Goal: Task Accomplishment & Management: Manage account settings

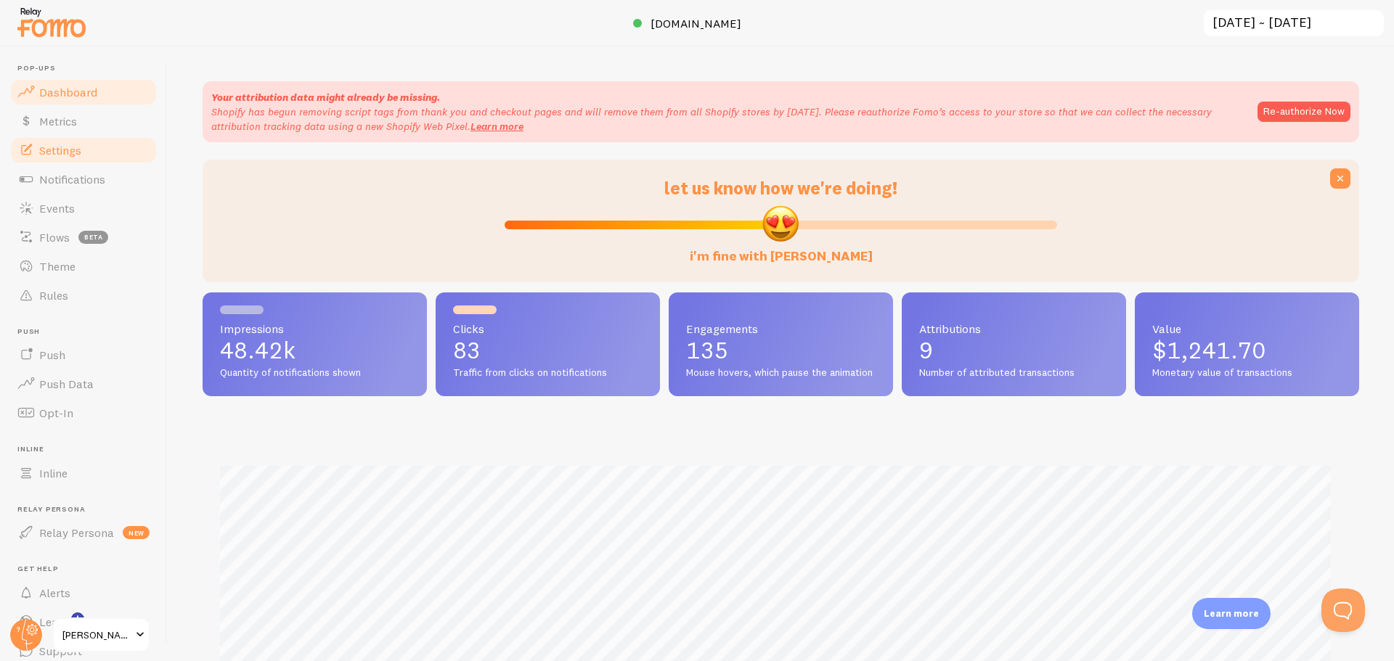
click at [60, 141] on link "Settings" at bounding box center [84, 150] width 150 height 29
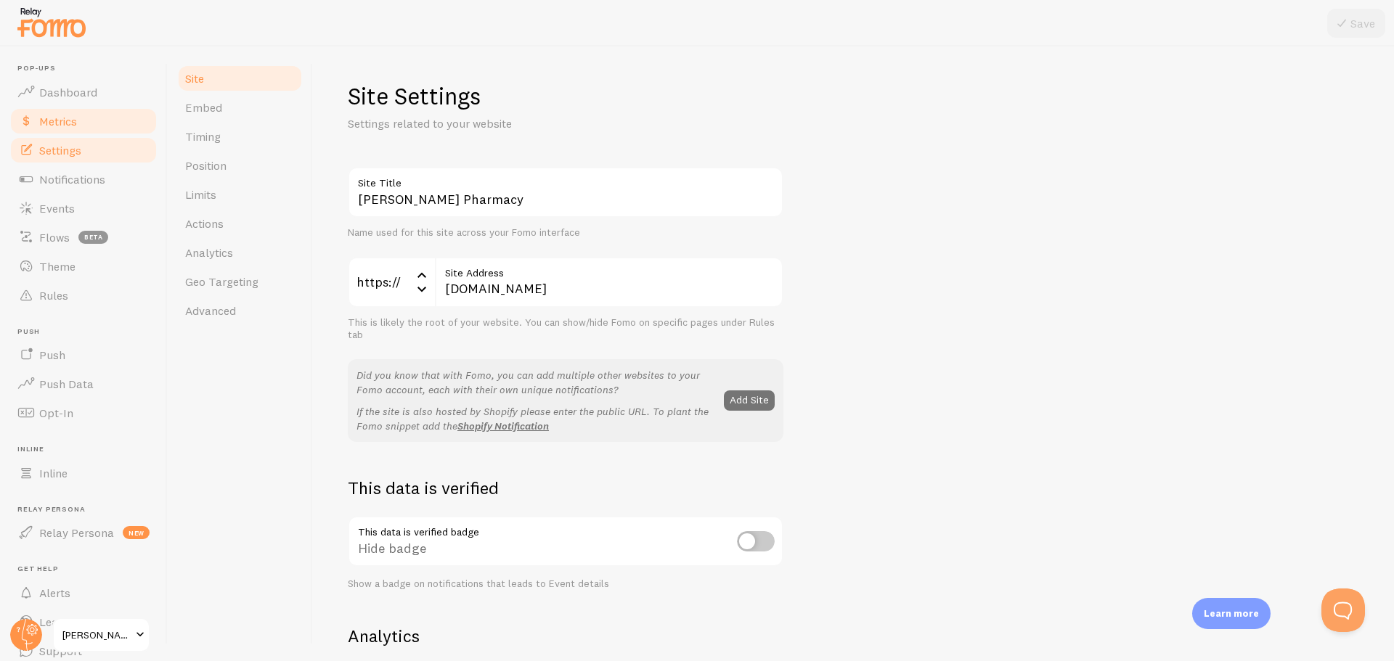
click at [102, 123] on link "Metrics" at bounding box center [84, 121] width 150 height 29
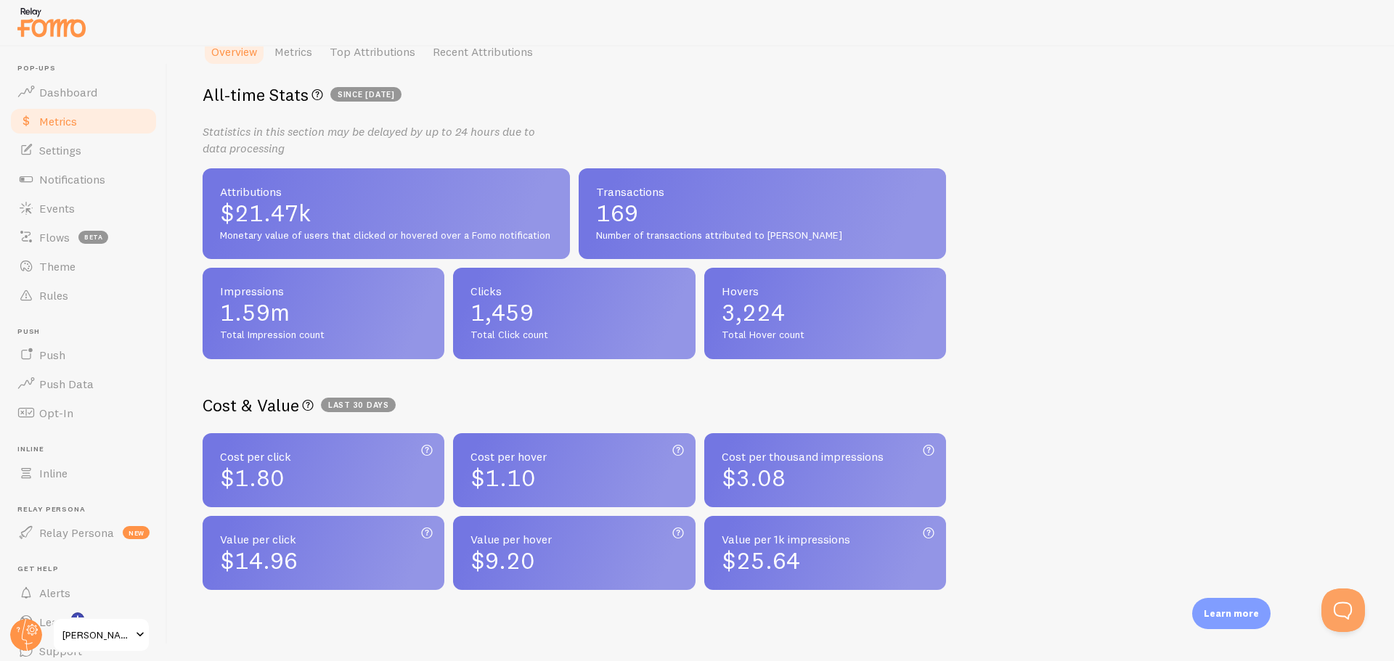
scroll to position [370, 0]
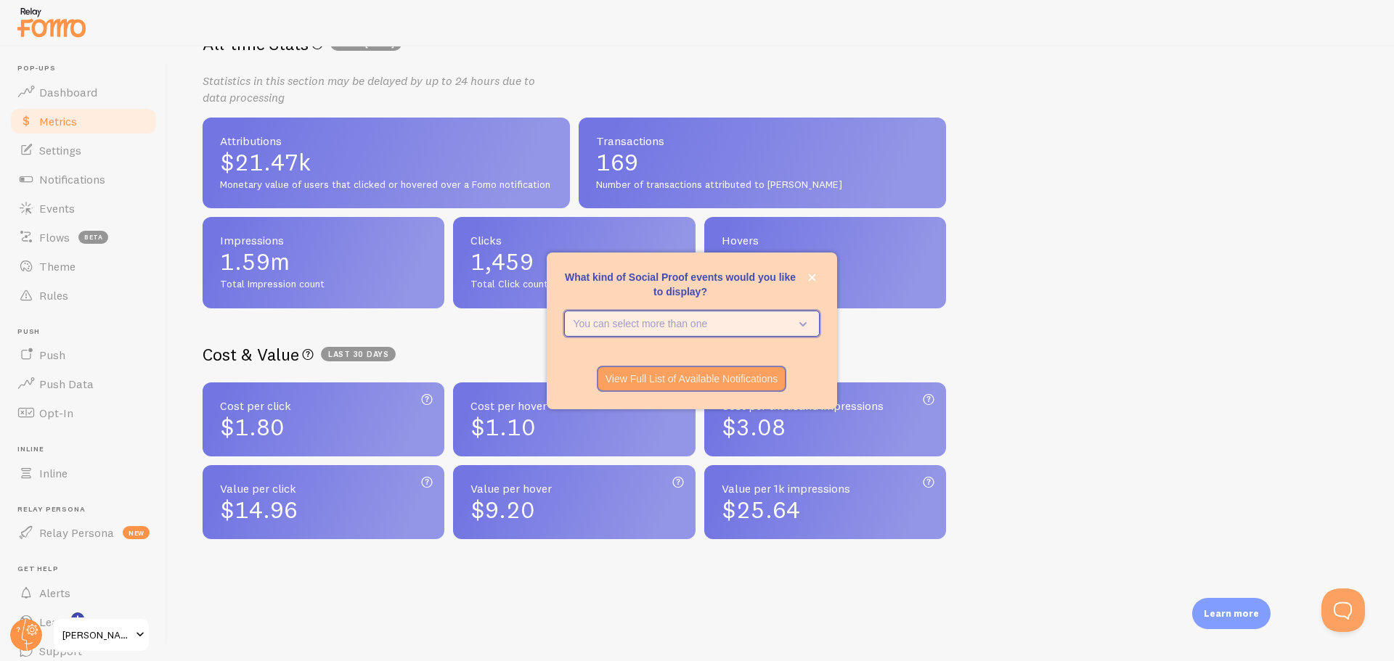
click at [813, 317] on button "You can select more than one" at bounding box center [692, 324] width 256 height 26
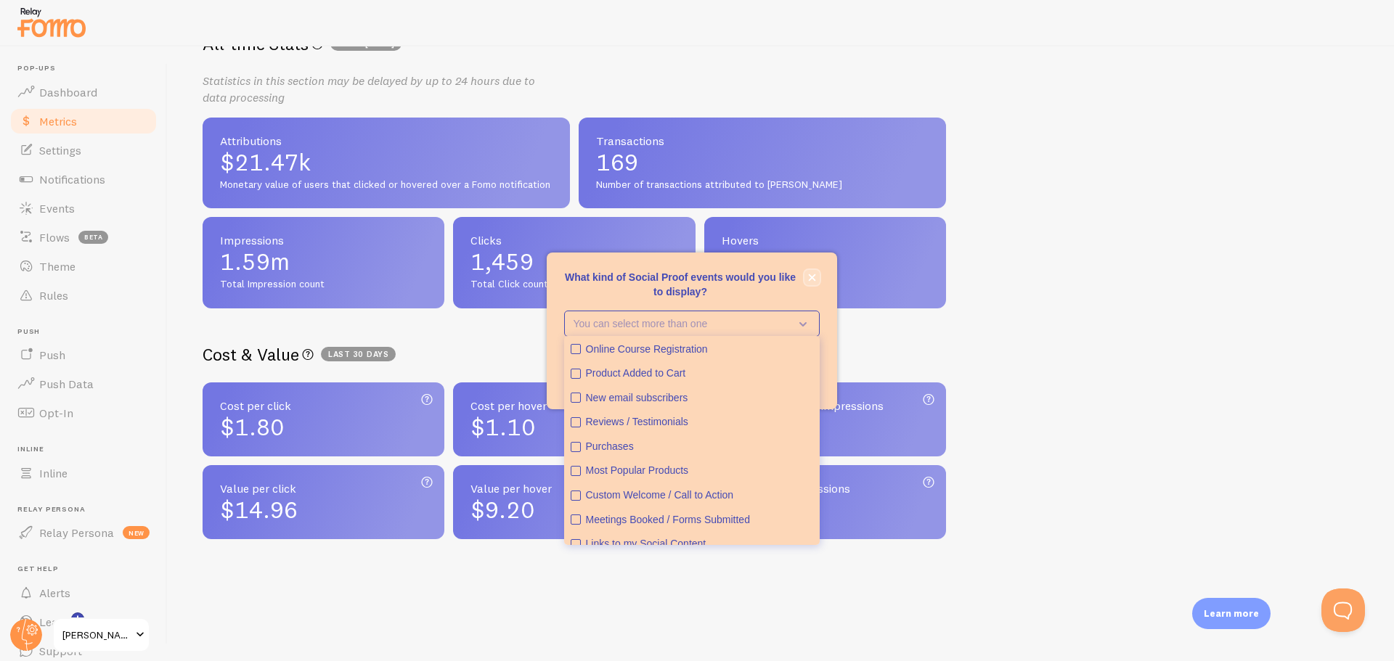
click at [813, 281] on icon "close," at bounding box center [812, 278] width 8 height 8
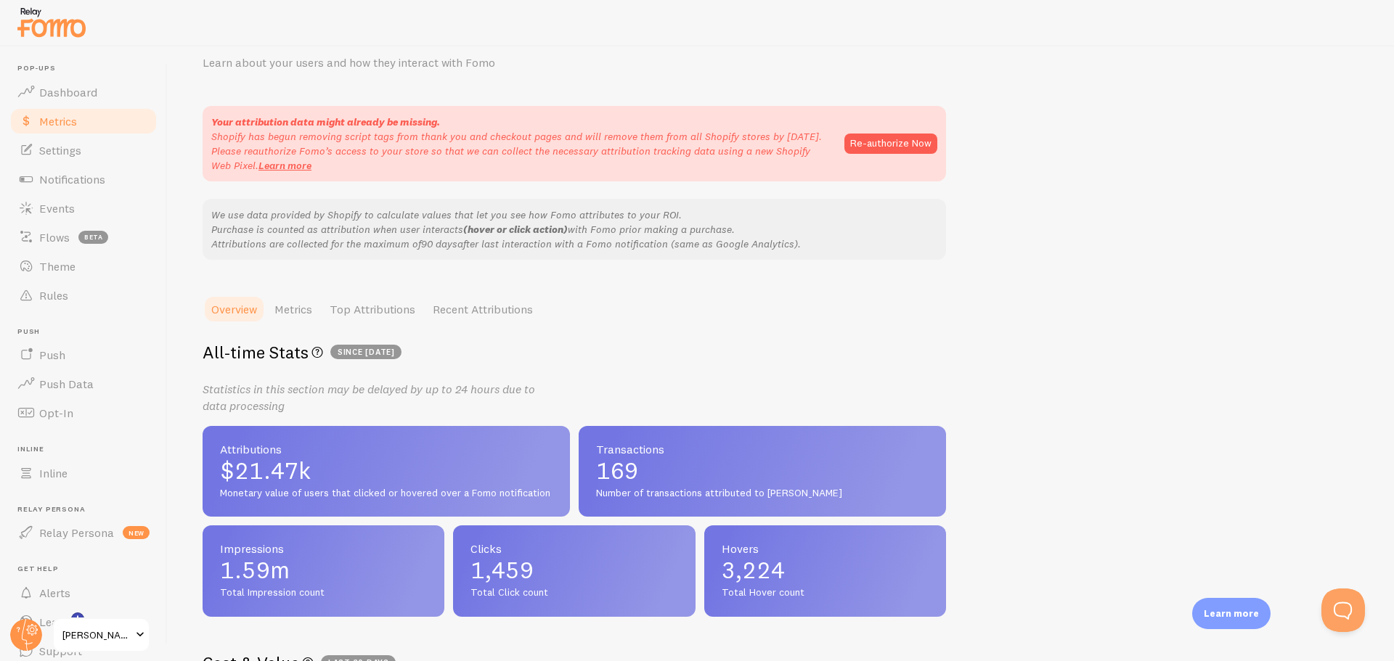
scroll to position [0, 0]
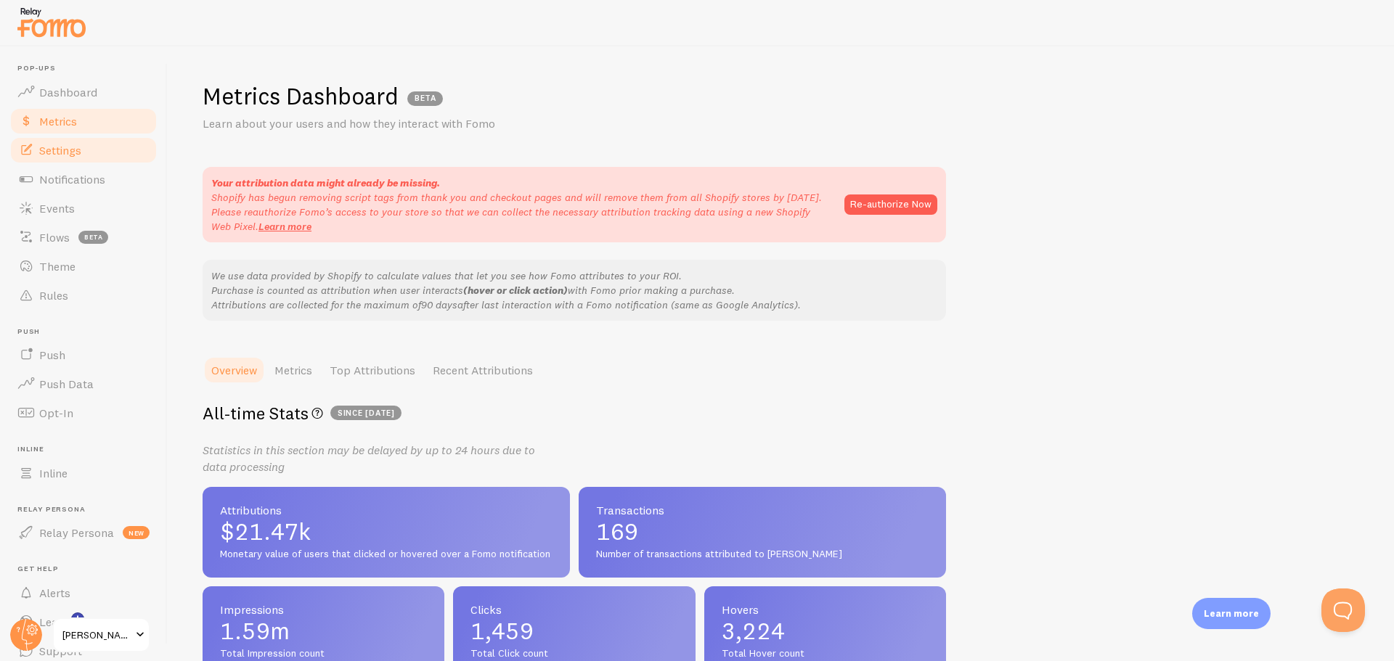
click at [54, 149] on span "Settings" at bounding box center [60, 150] width 42 height 15
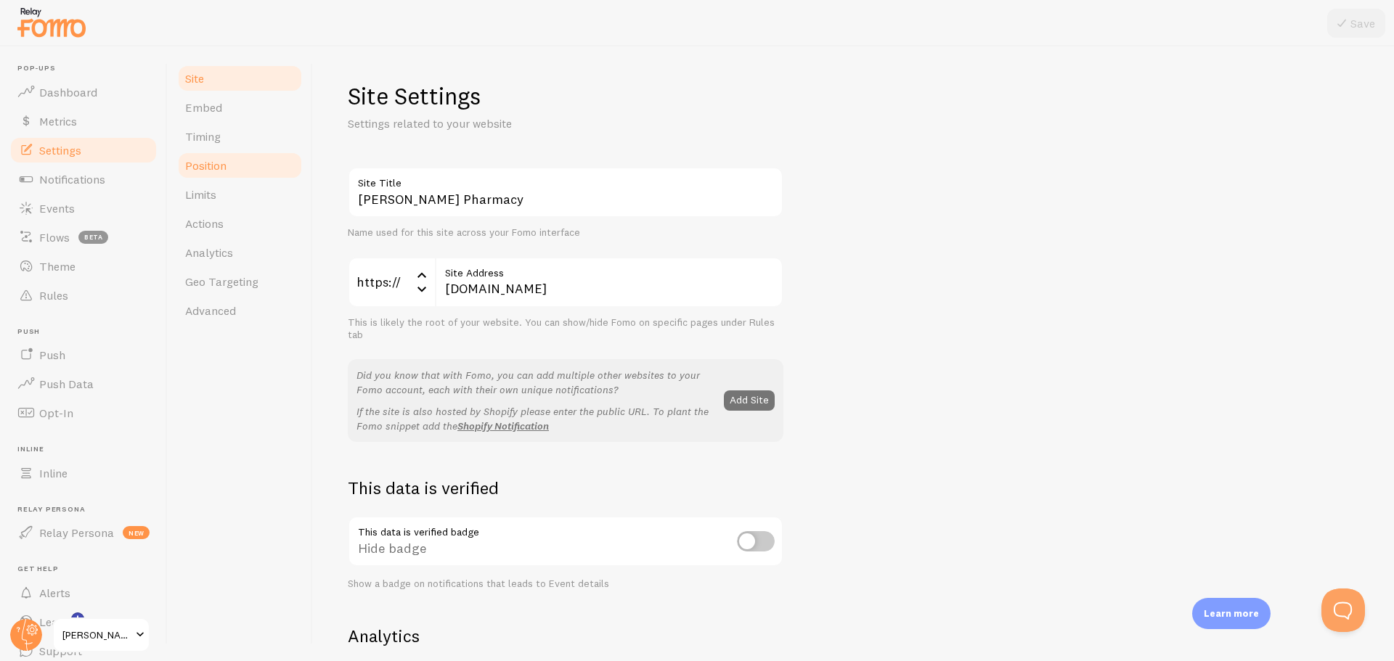
click at [224, 168] on span "Position" at bounding box center [205, 165] width 41 height 15
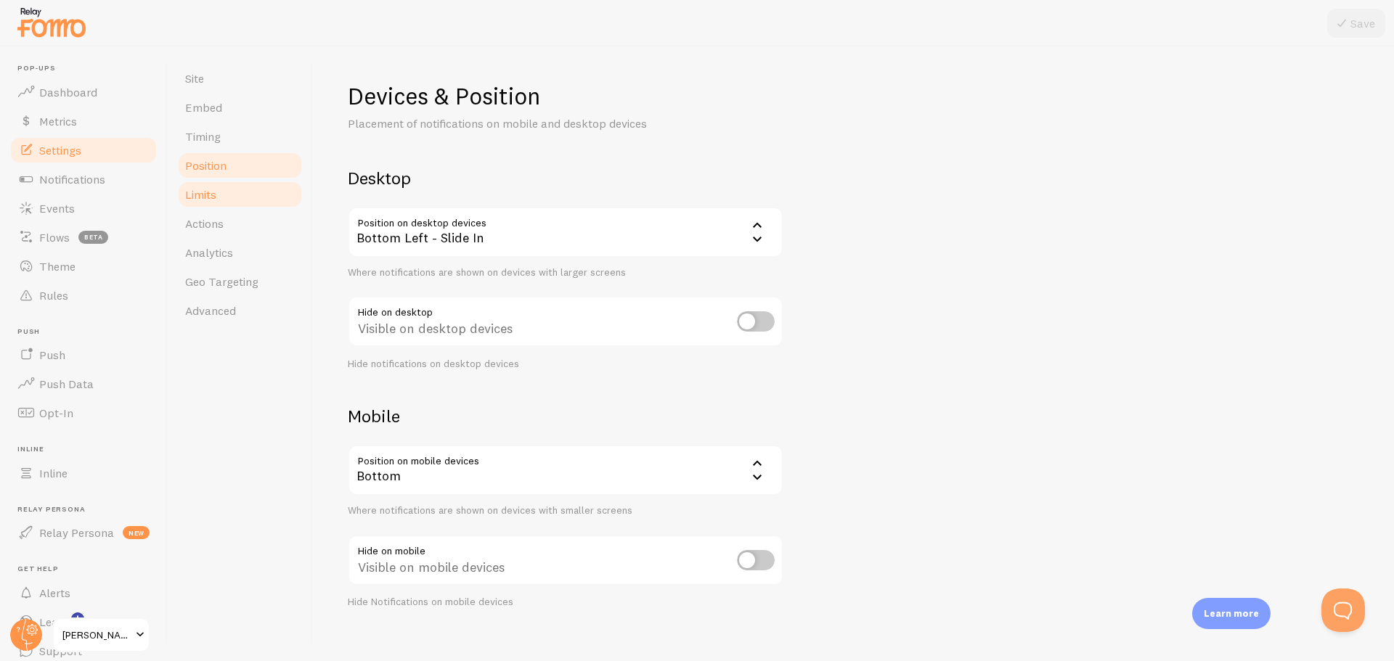
click at [224, 185] on link "Limits" at bounding box center [239, 194] width 127 height 29
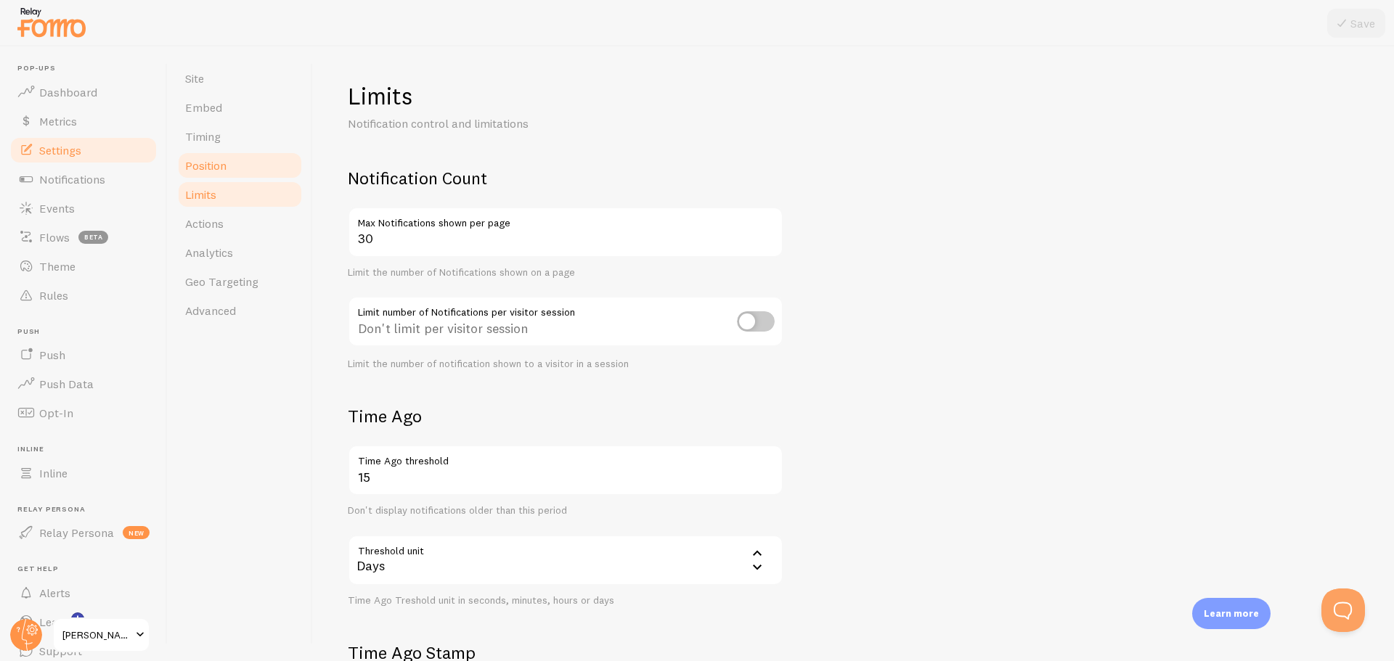
click at [216, 163] on span "Position" at bounding box center [205, 165] width 41 height 15
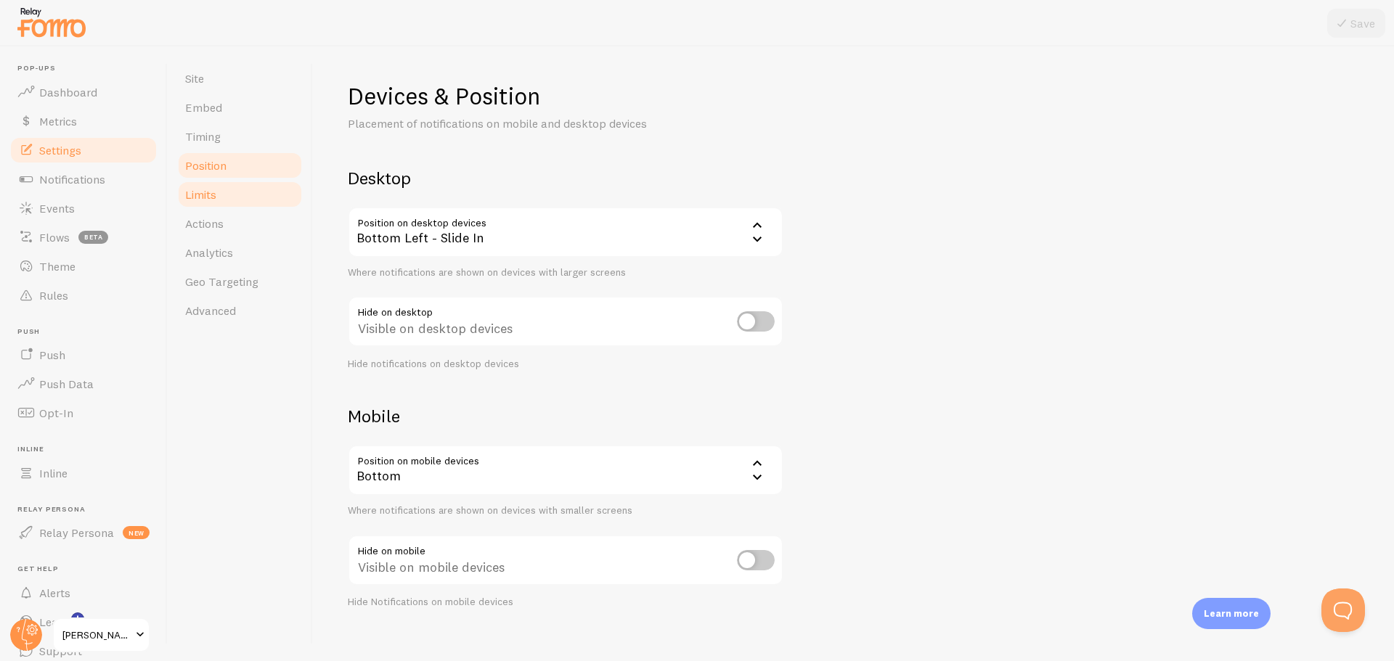
click at [234, 199] on link "Limits" at bounding box center [239, 194] width 127 height 29
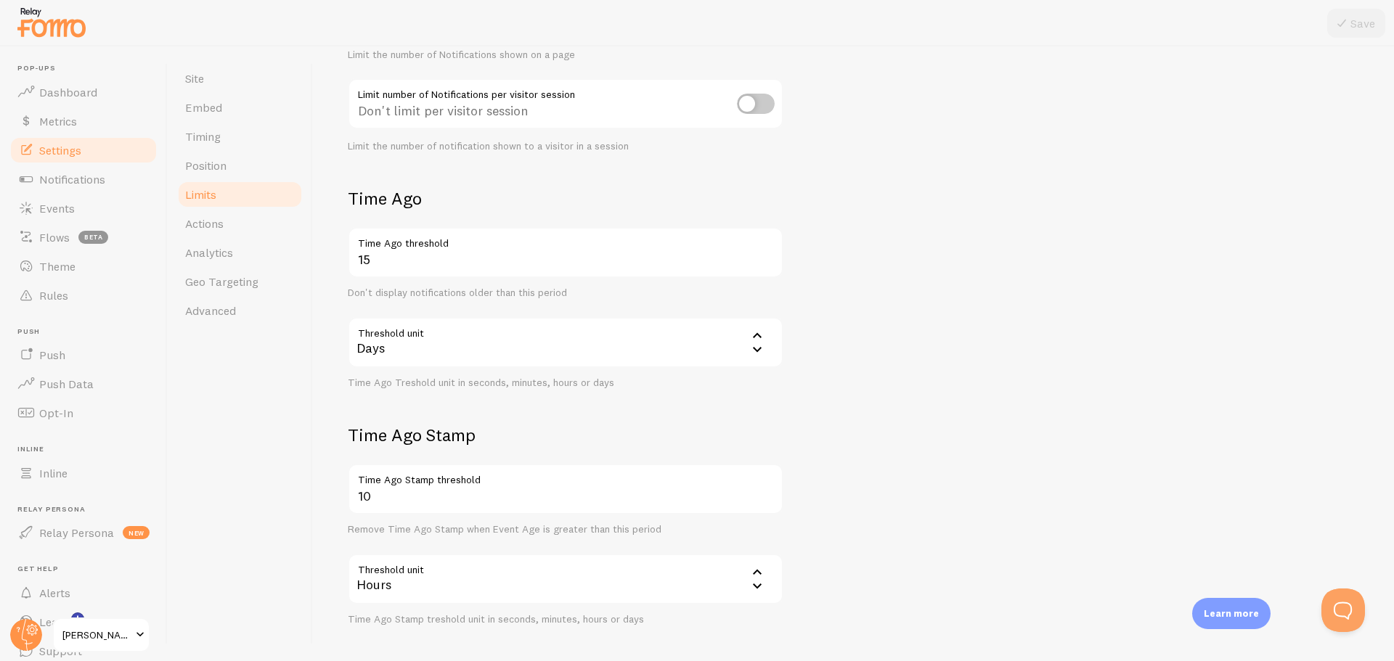
scroll to position [280, 0]
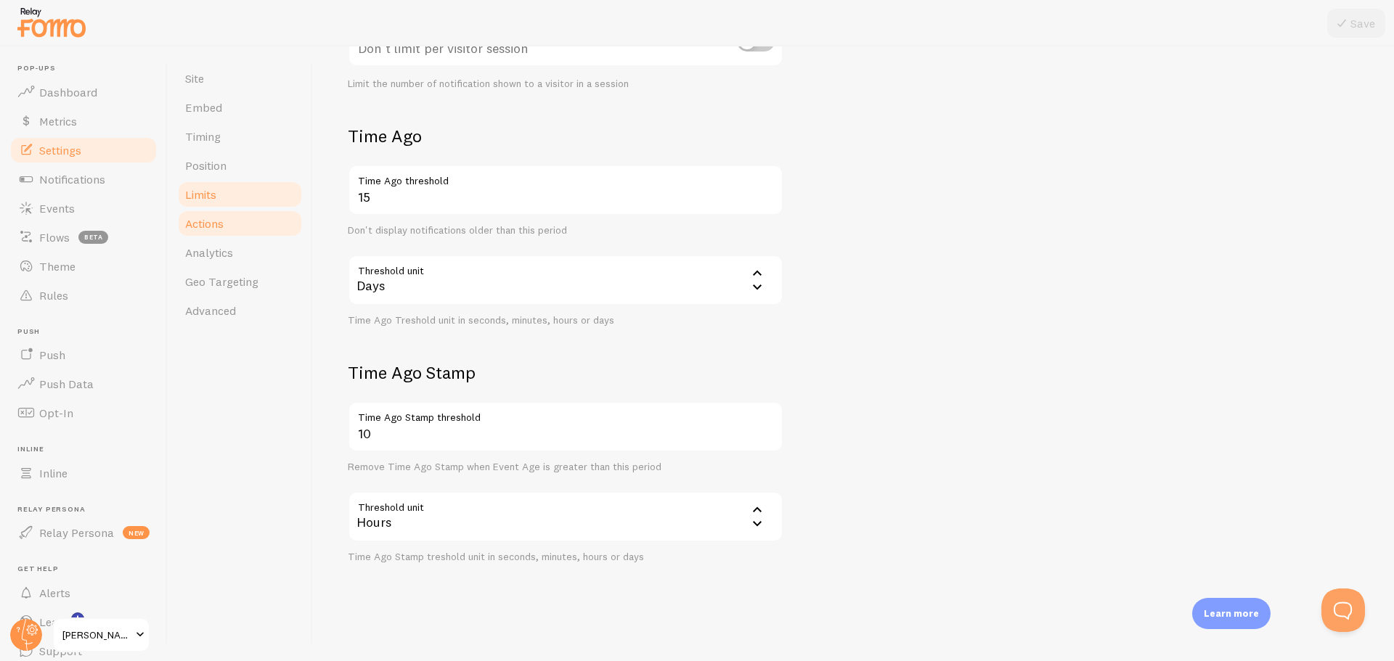
click at [254, 224] on link "Actions" at bounding box center [239, 223] width 127 height 29
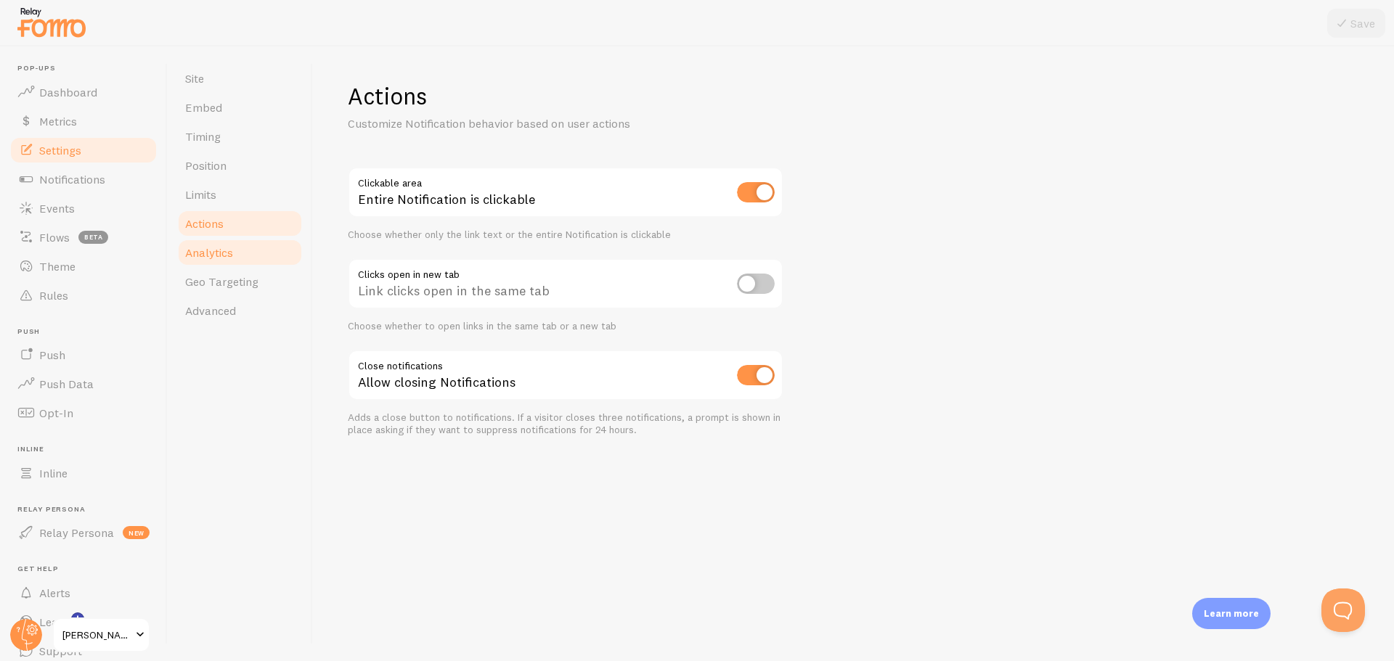
click at [228, 260] on link "Analytics" at bounding box center [239, 252] width 127 height 29
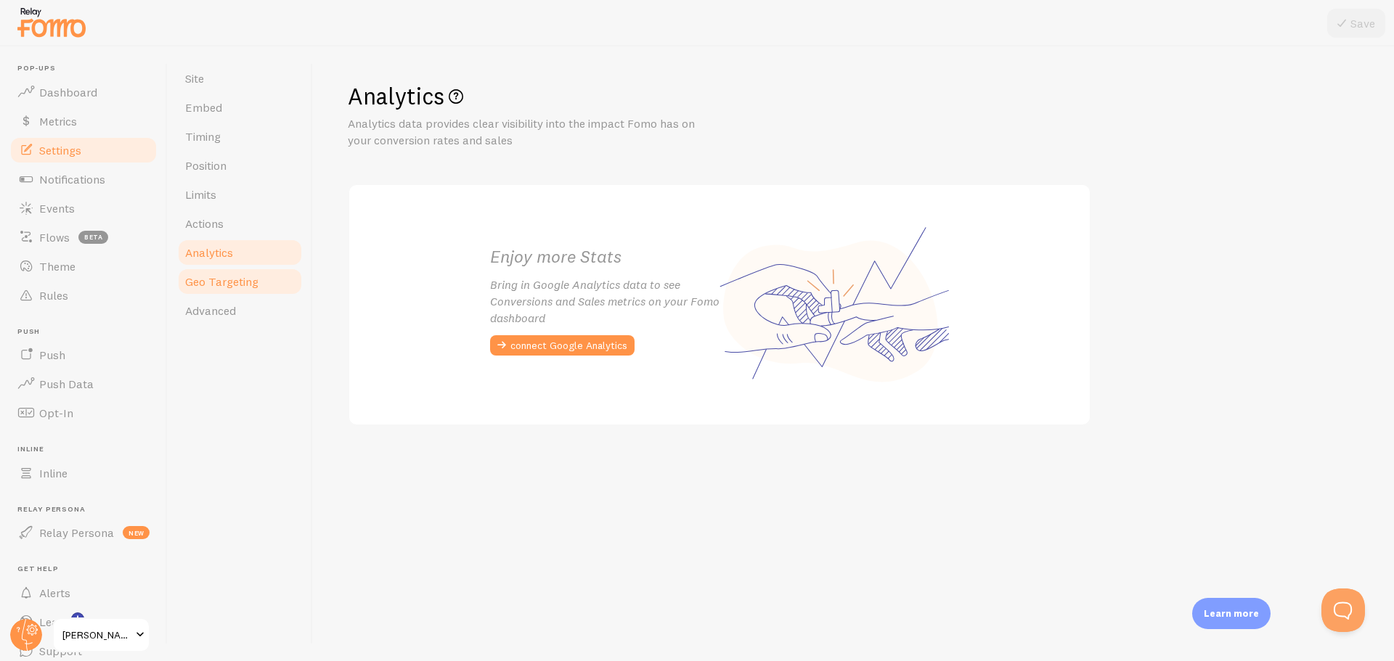
click at [234, 282] on span "Geo Targeting" at bounding box center [221, 281] width 73 height 15
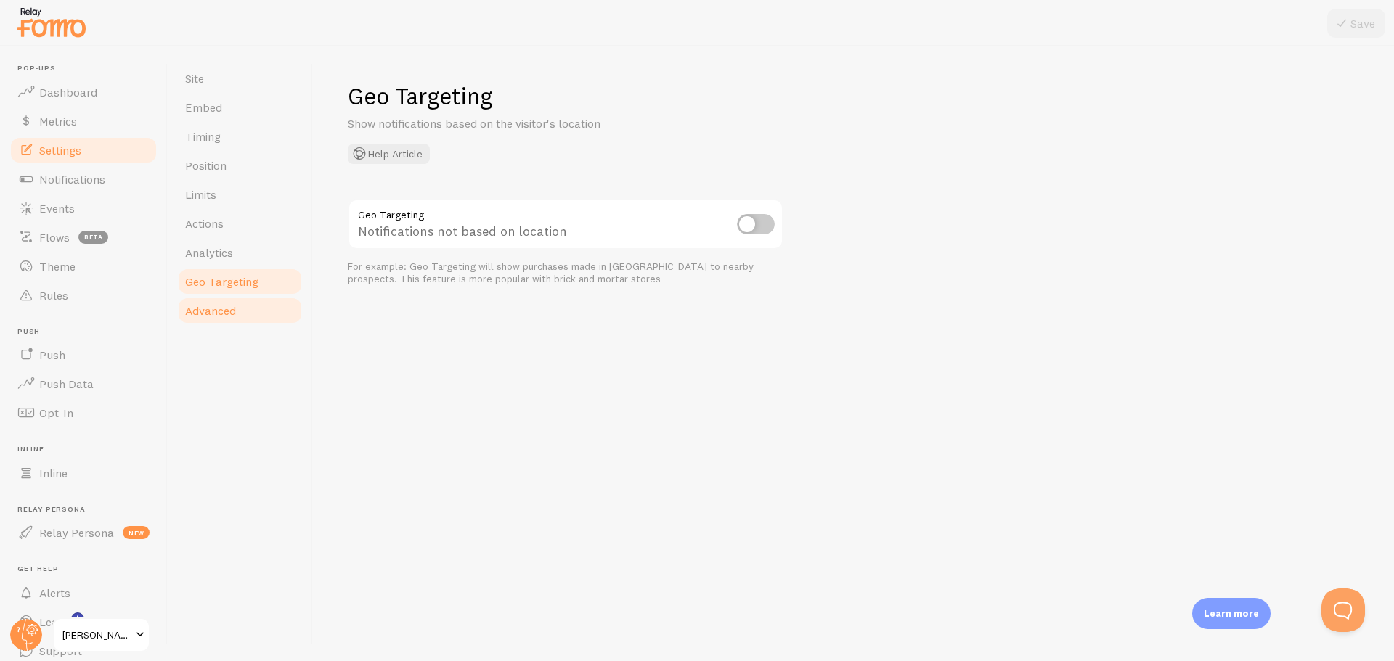
click at [234, 307] on span "Advanced" at bounding box center [210, 311] width 51 height 15
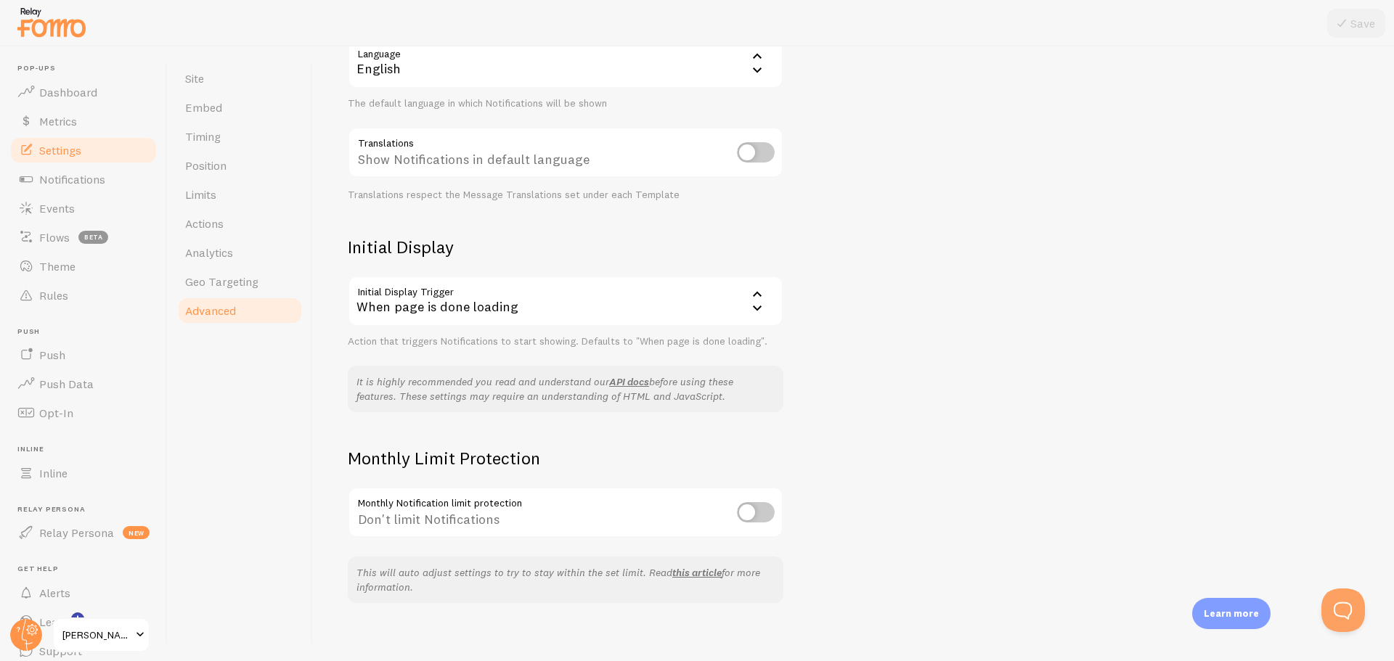
scroll to position [181, 0]
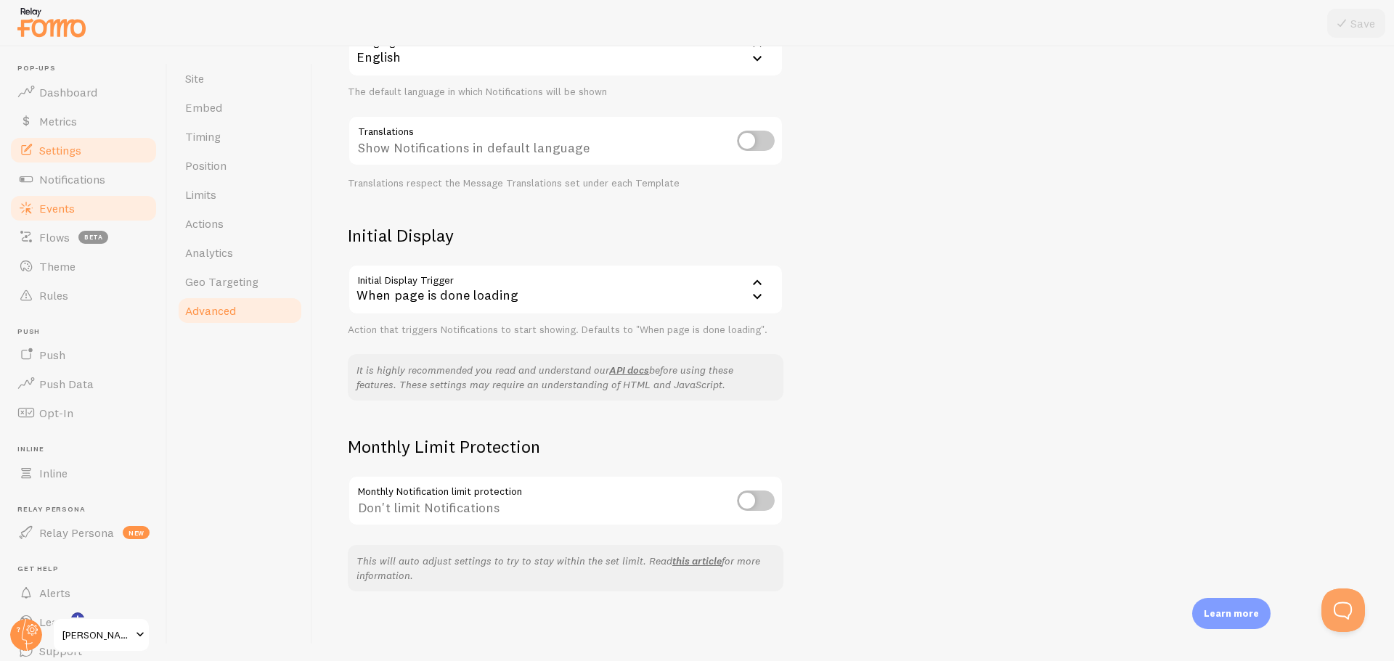
click at [72, 209] on span "Events" at bounding box center [57, 208] width 36 height 15
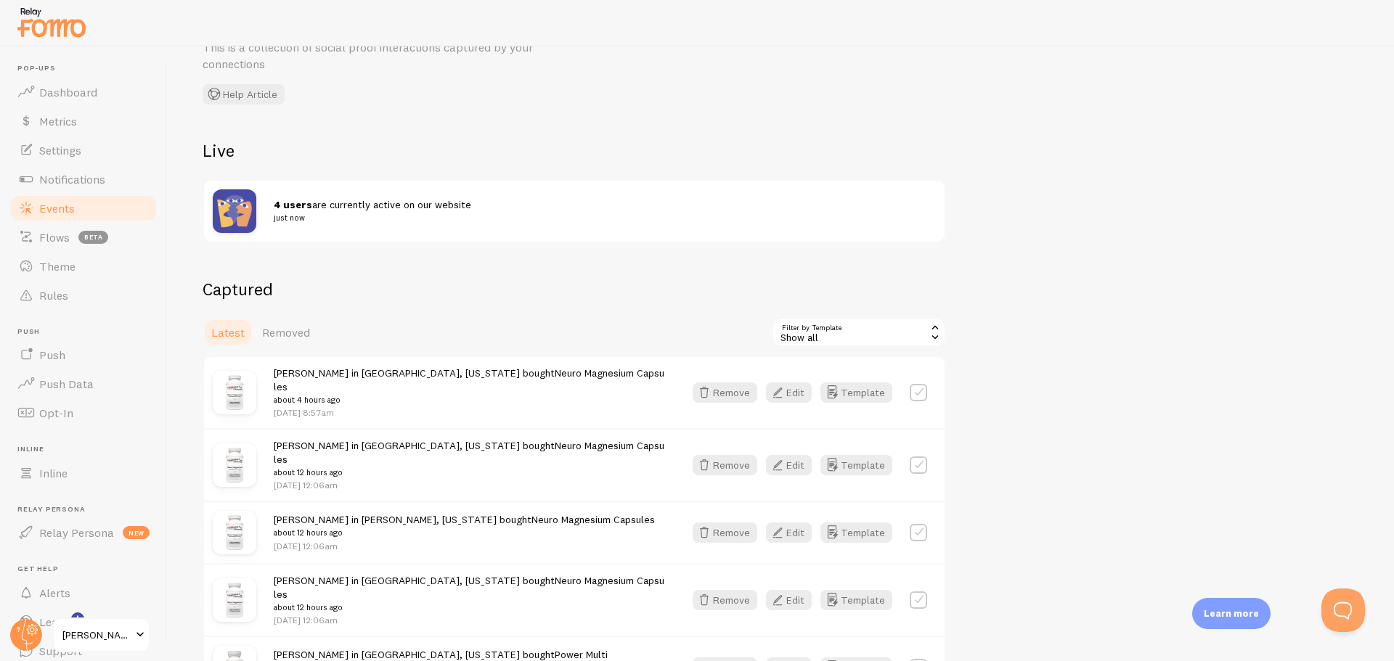
scroll to position [73, 0]
click at [57, 182] on span "Notifications" at bounding box center [72, 179] width 66 height 15
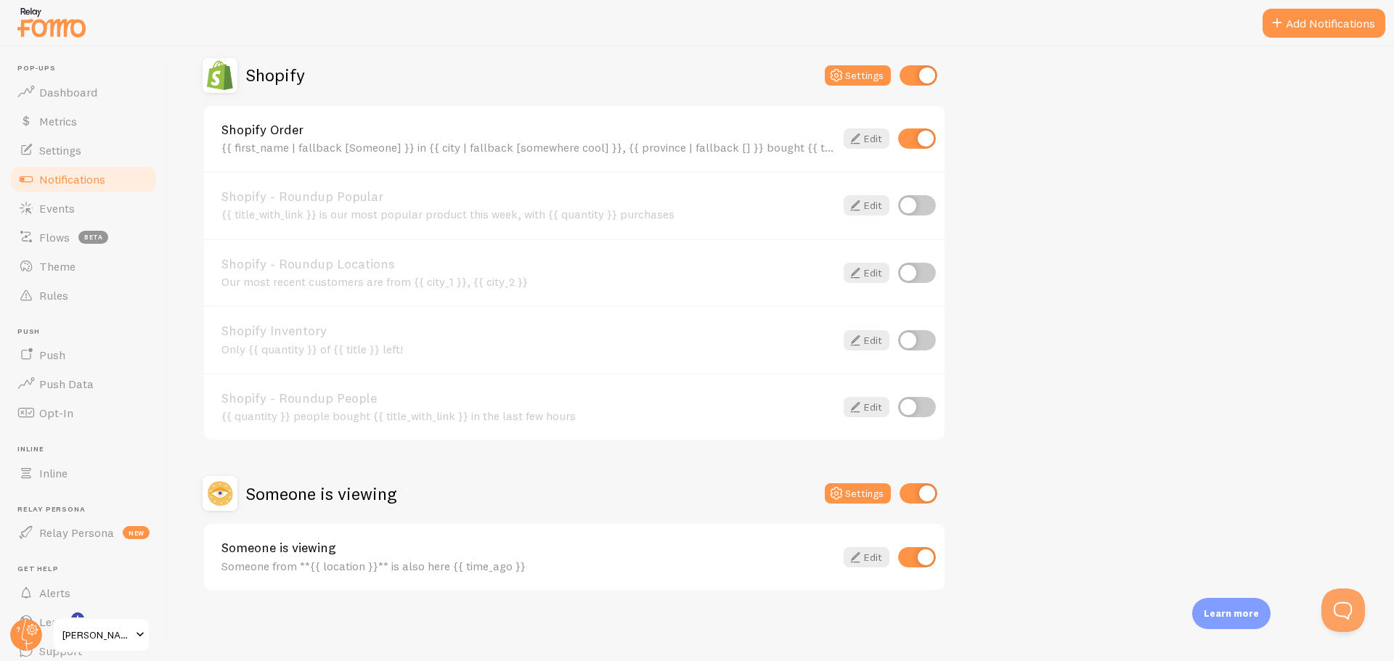
scroll to position [219, 0]
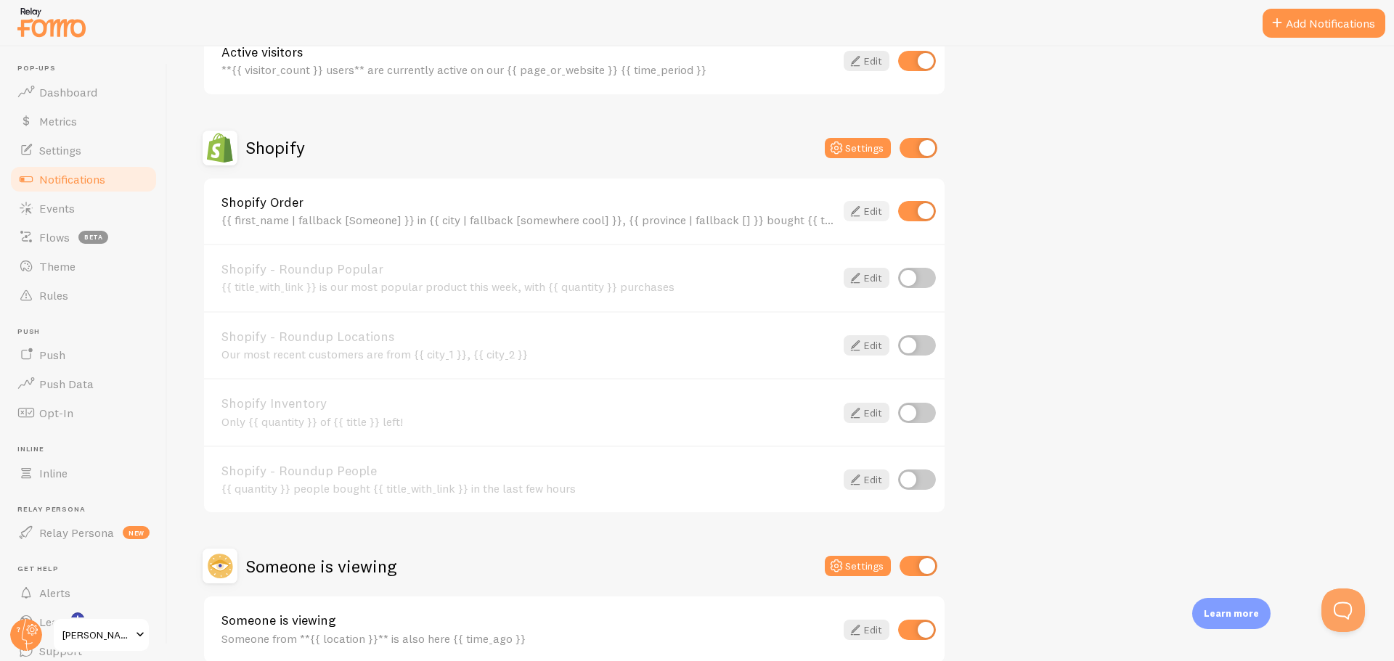
click at [847, 205] on icon at bounding box center [855, 211] width 17 height 17
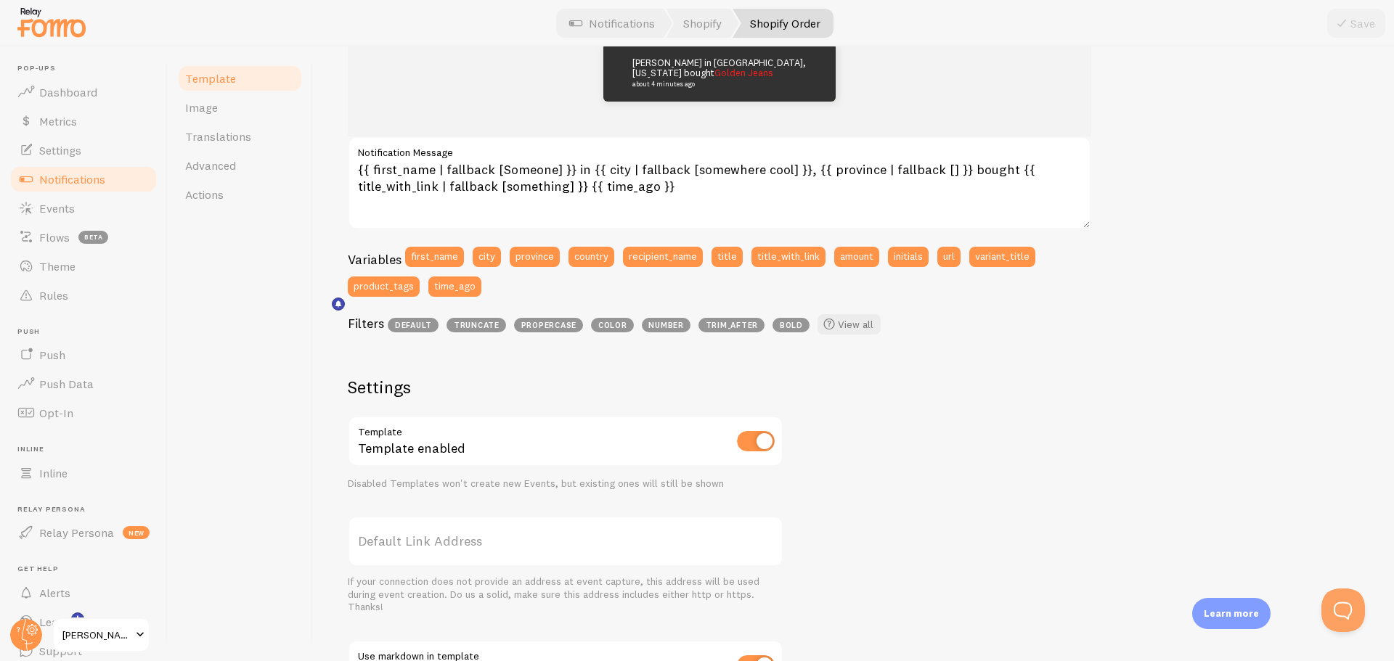
scroll to position [235, 0]
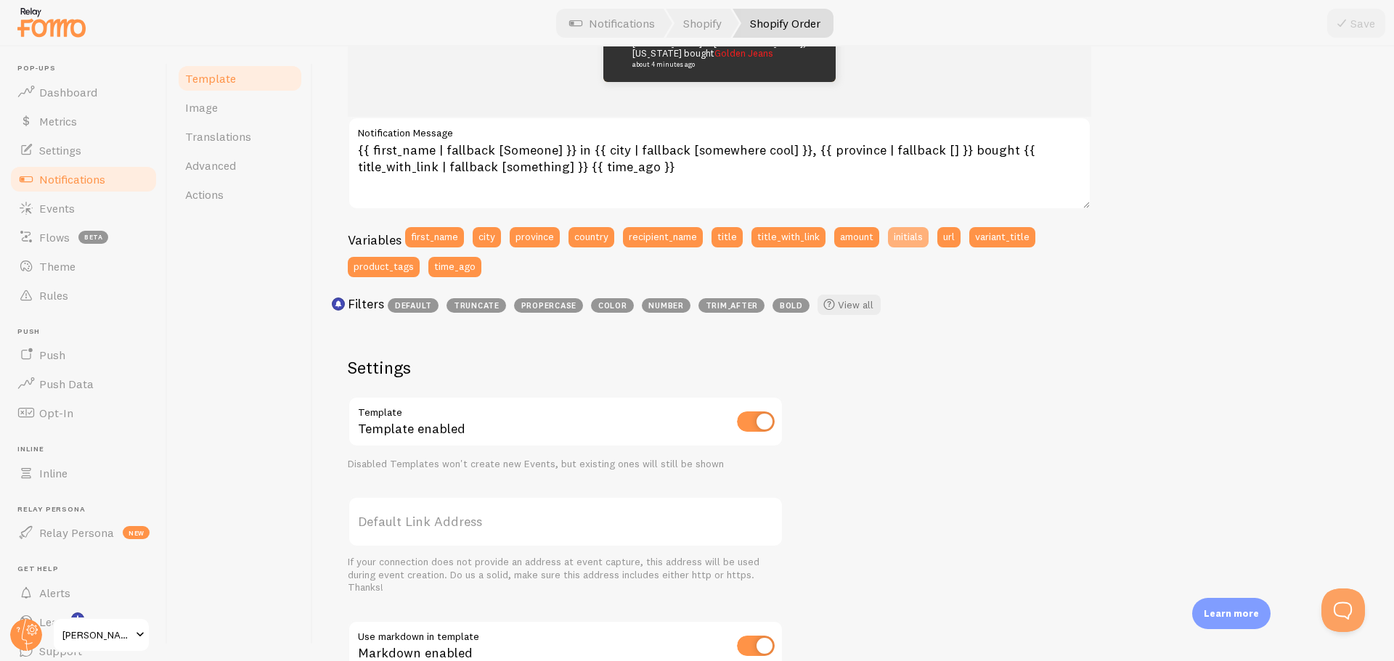
click at [896, 239] on button "initials" at bounding box center [908, 237] width 41 height 20
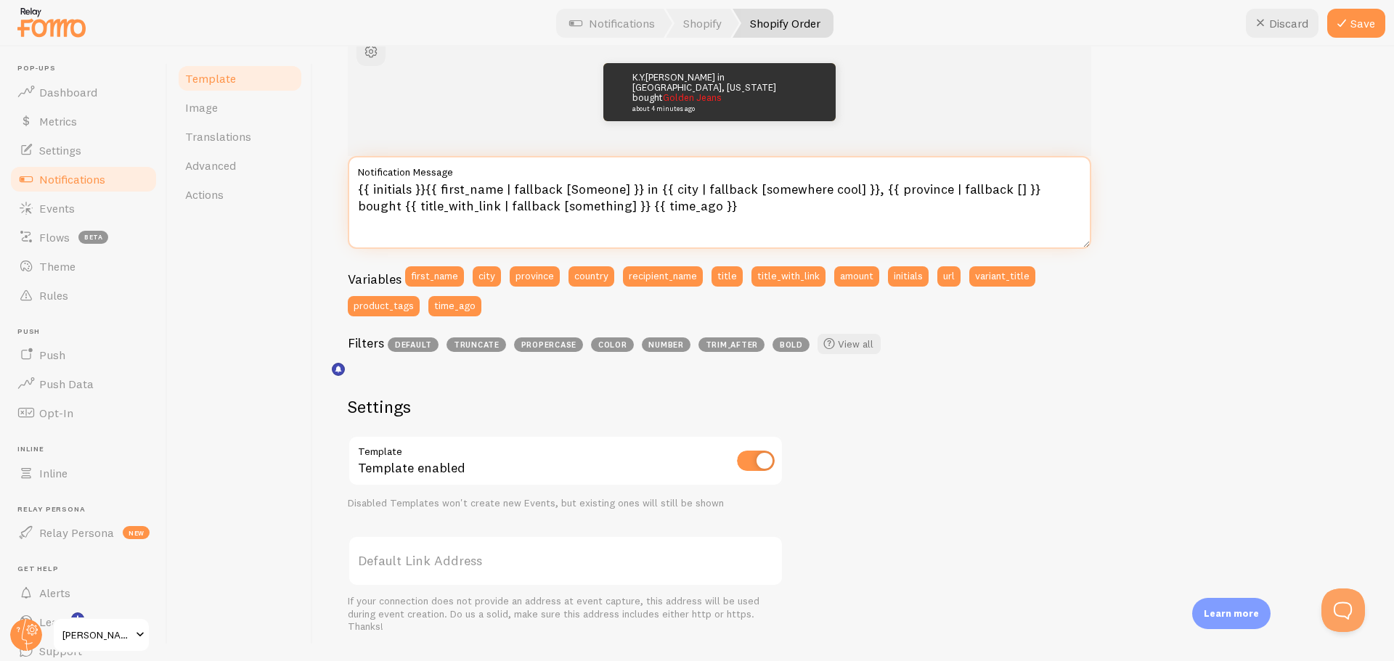
scroll to position [162, 0]
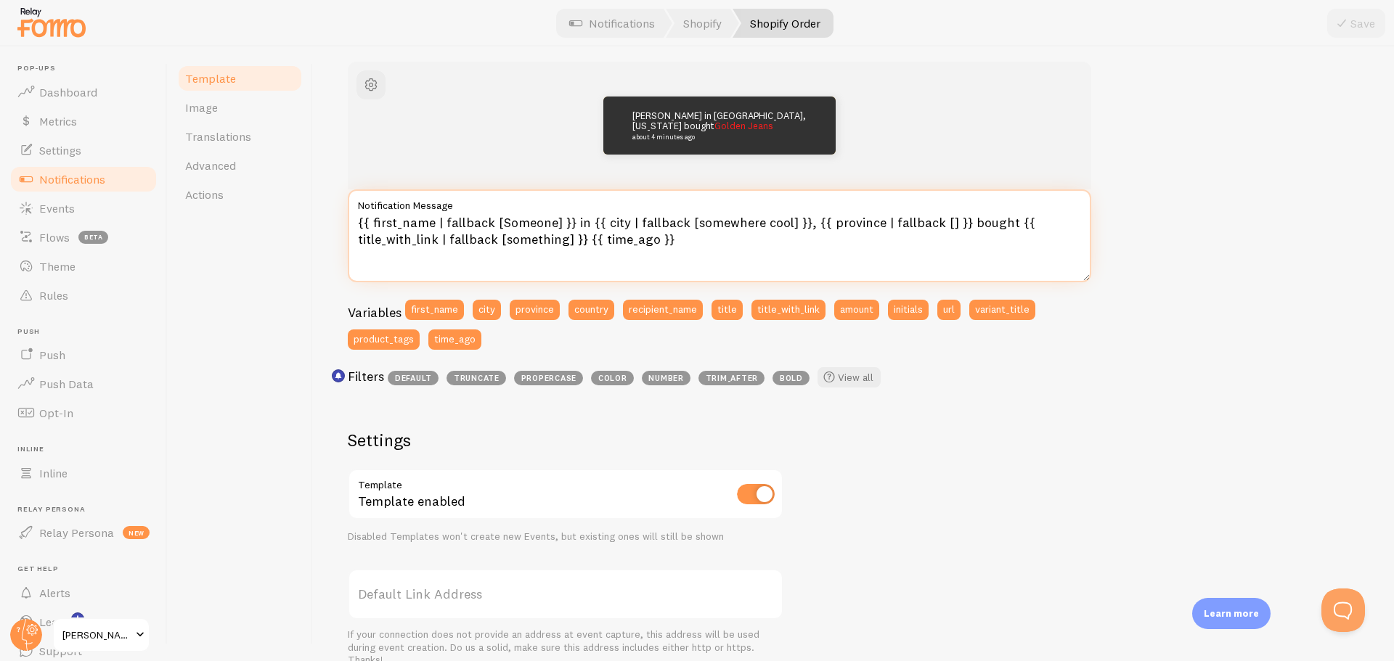
click at [423, 219] on textarea "{{ first_name | fallback [Someone] }} in {{ city | fallback [somewhere cool] }}…" at bounding box center [720, 236] width 744 height 93
click at [903, 309] on button "initials" at bounding box center [908, 310] width 41 height 20
click at [371, 222] on textarea "{{ {{ initials }}first_name | fallback [Someone] }} in {{ city | fallback [some…" at bounding box center [720, 236] width 744 height 93
click at [425, 221] on textarea "{{ initials }}first_name | fallback [Someone] }} in {{ city | fallback [somewhe…" at bounding box center [720, 236] width 744 height 93
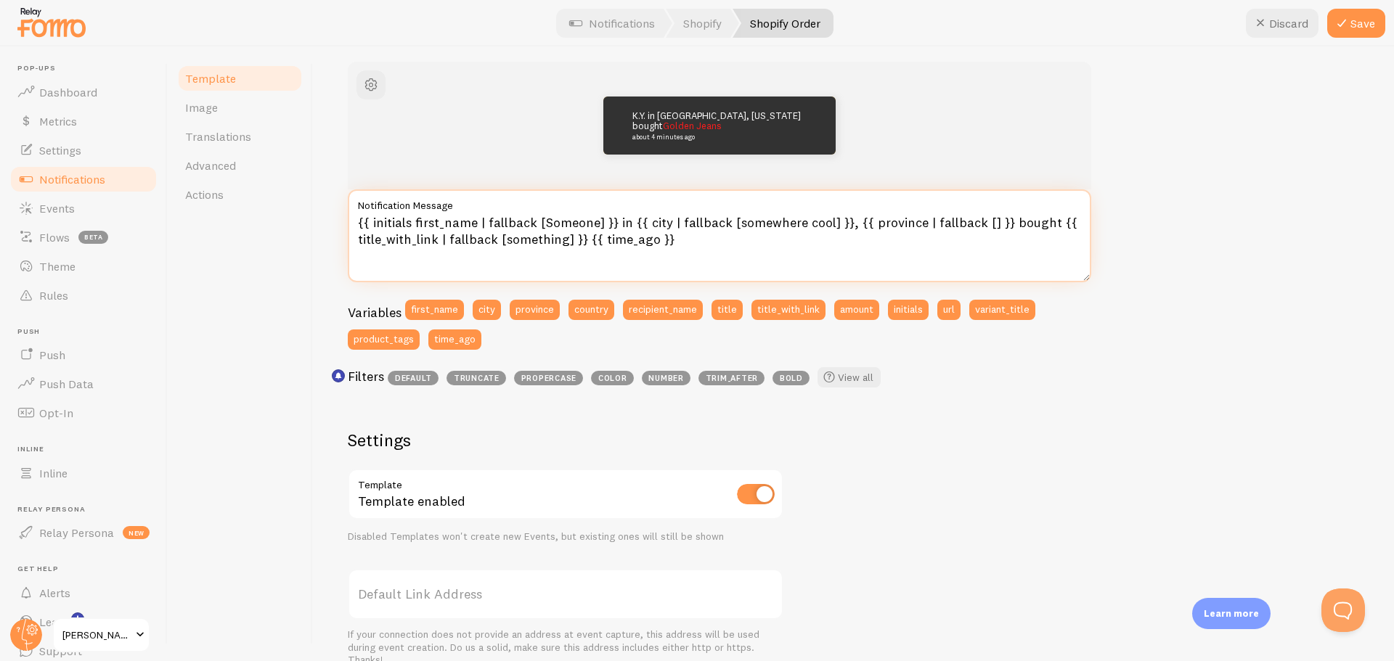
click at [475, 220] on textarea "{{ initials first_name | fallback [Someone] }} in {{ city | fallback [somewhere…" at bounding box center [720, 236] width 744 height 93
type textarea "{{ initials | fallback [Someone] }} in {{ city | fallback [somewhere cool] }}, …"
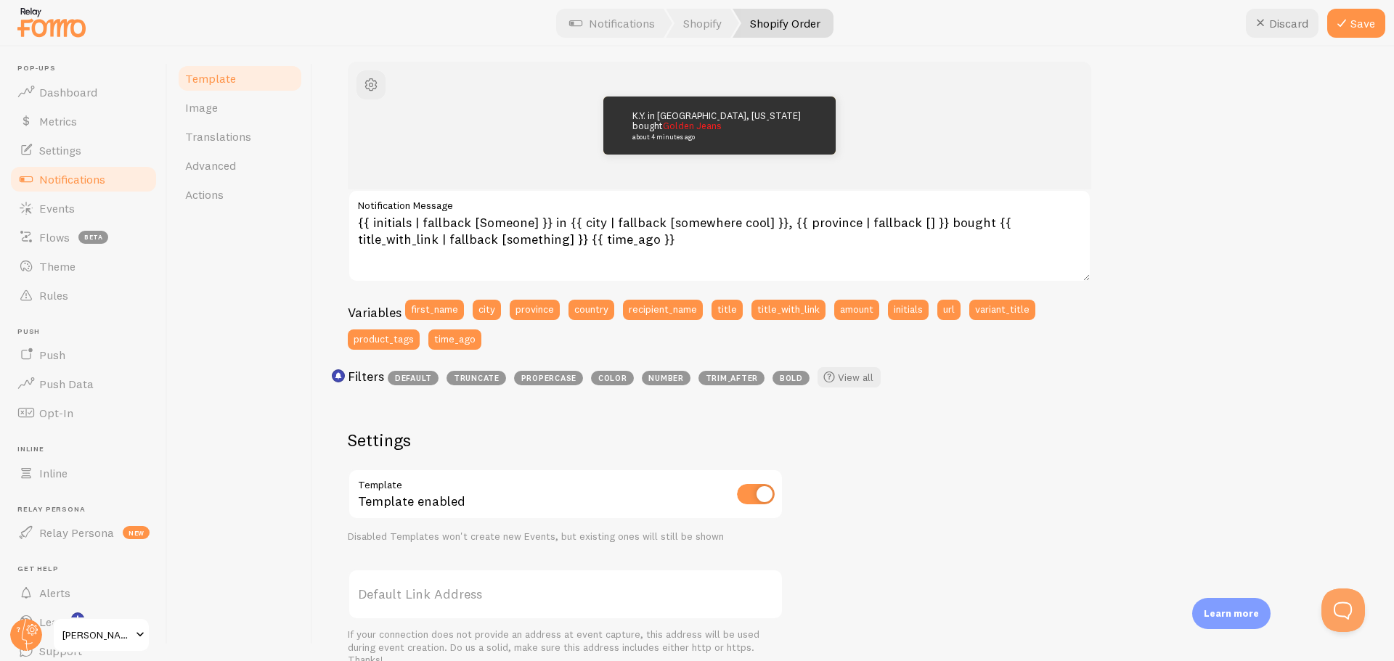
click at [1166, 394] on div "K.Y. in [GEOGRAPHIC_DATA], [US_STATE] bought Golden Jeans about 4 minutes ago {…" at bounding box center [853, 477] width 1011 height 830
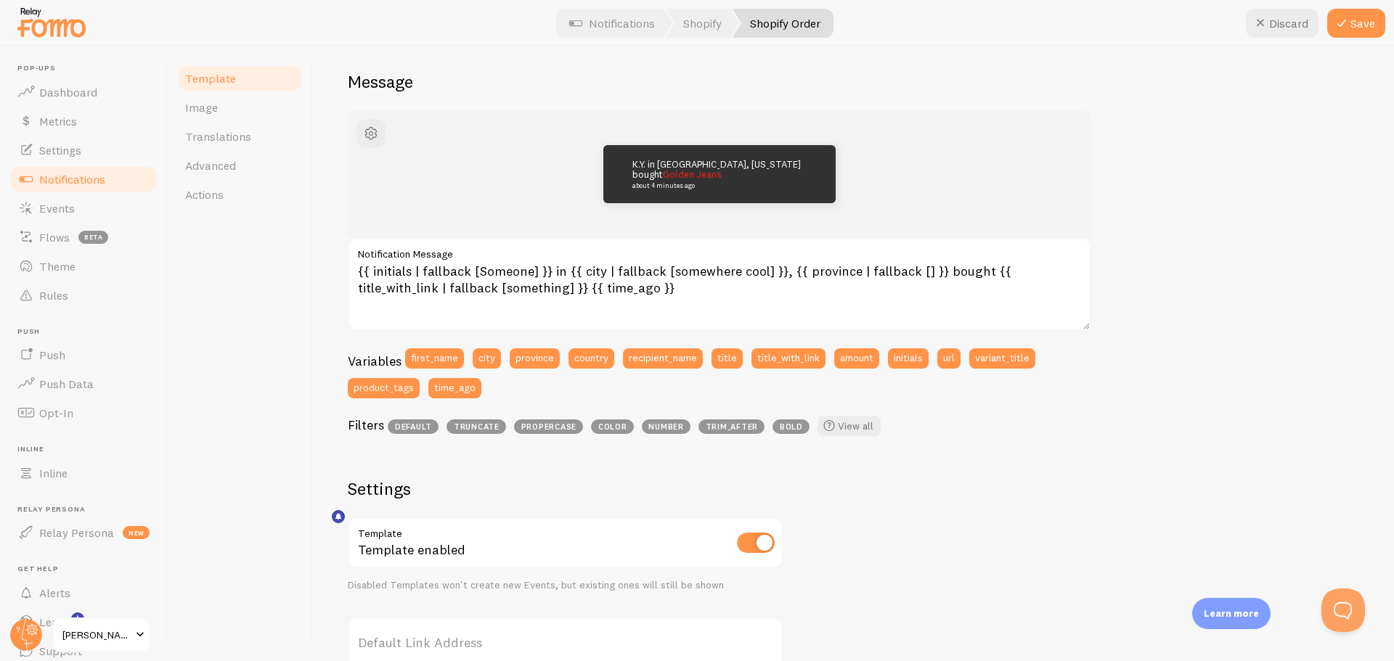
scroll to position [0, 0]
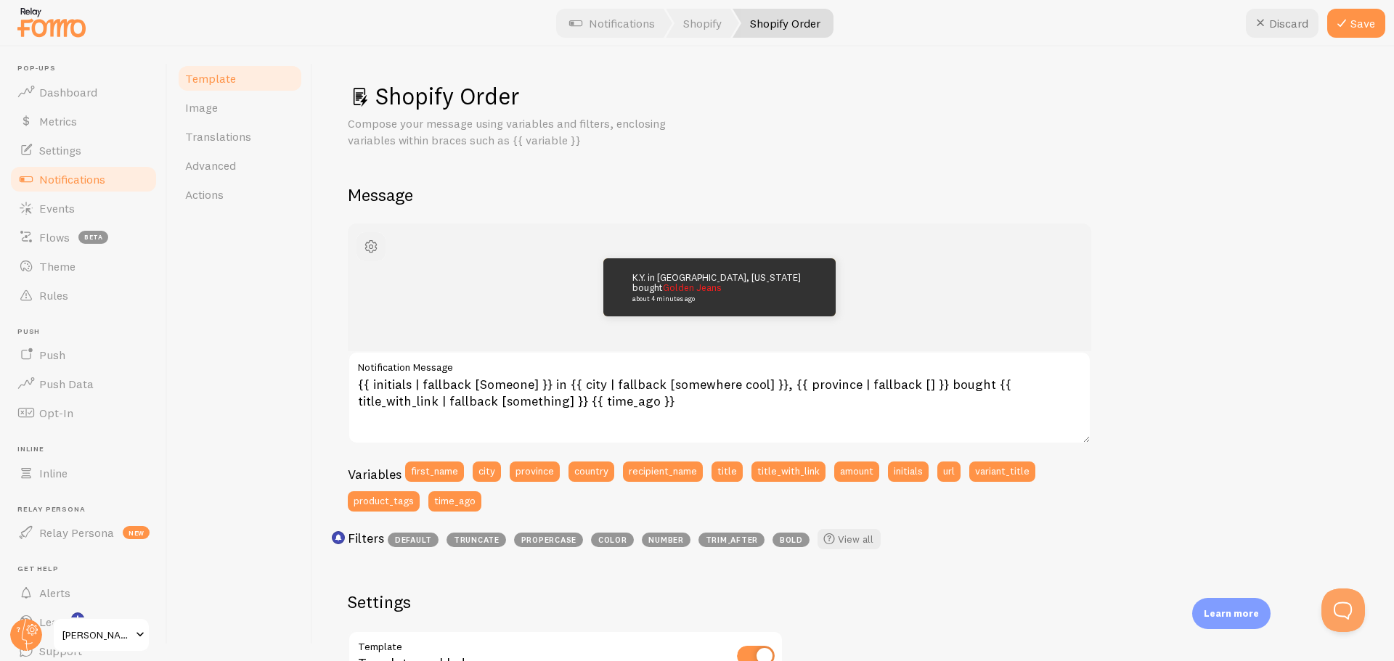
click at [380, 236] on button "button" at bounding box center [371, 246] width 29 height 29
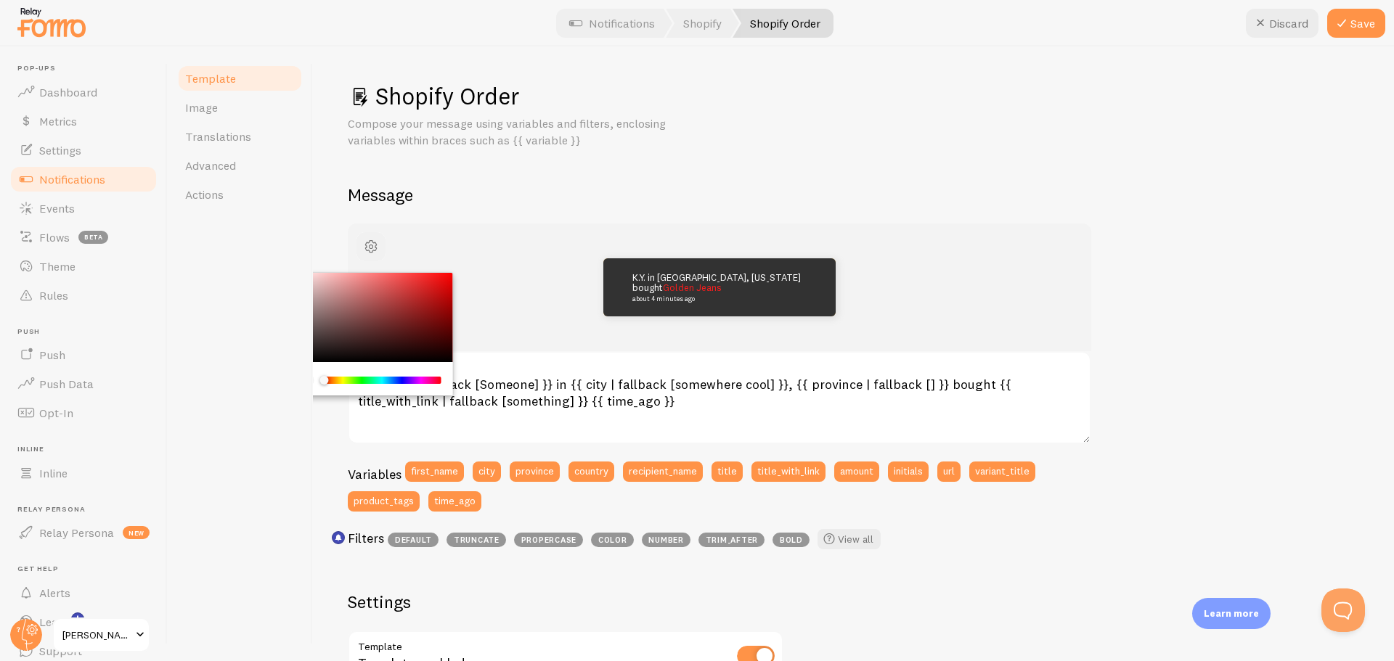
click at [380, 236] on button "button" at bounding box center [371, 246] width 29 height 29
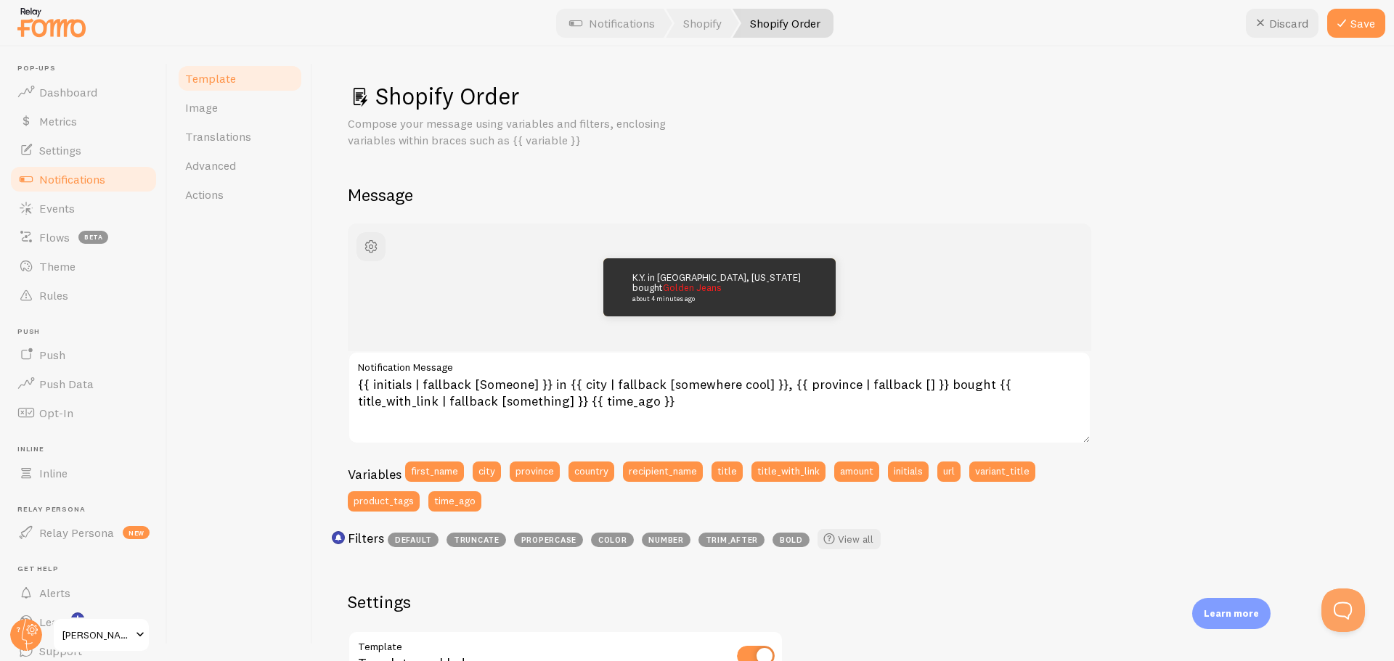
click at [1192, 410] on div "K.Y. in [GEOGRAPHIC_DATA], [US_STATE] bought Golden Jeans about 4 minutes ago {…" at bounding box center [853, 639] width 1011 height 830
click at [1353, 11] on button "Save" at bounding box center [1356, 23] width 58 height 29
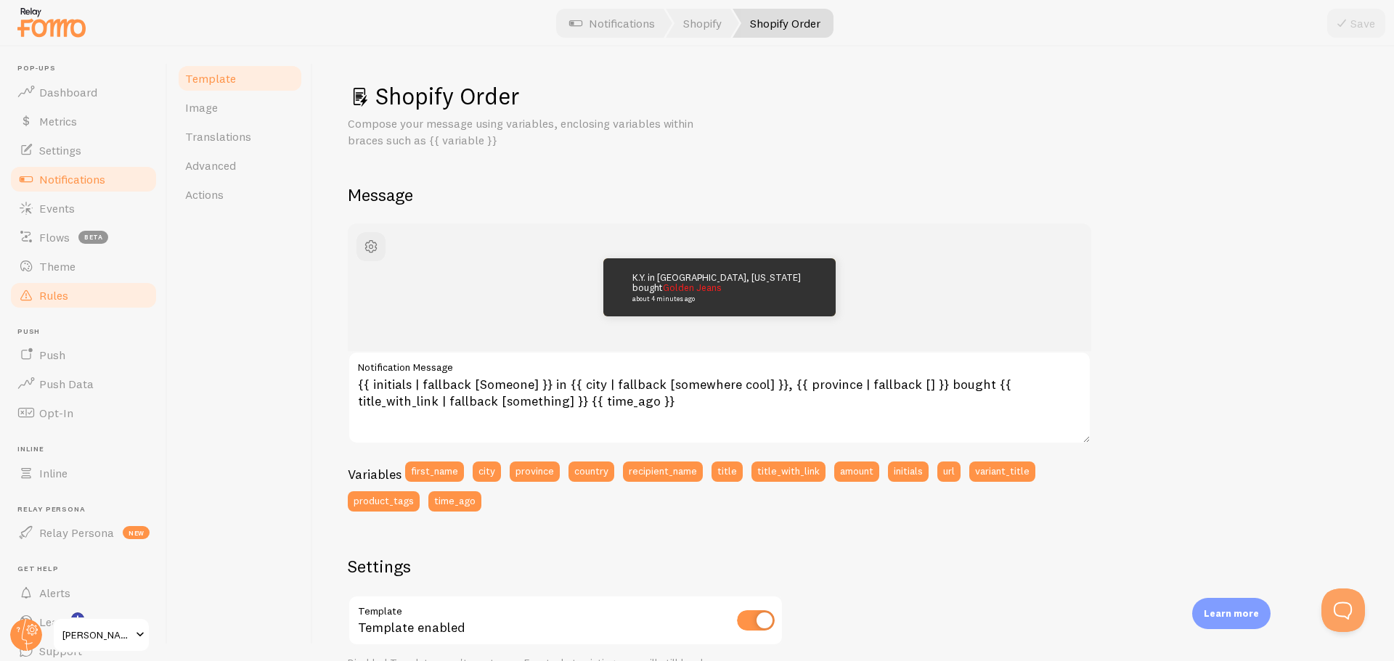
click at [63, 289] on span "Rules" at bounding box center [53, 295] width 29 height 15
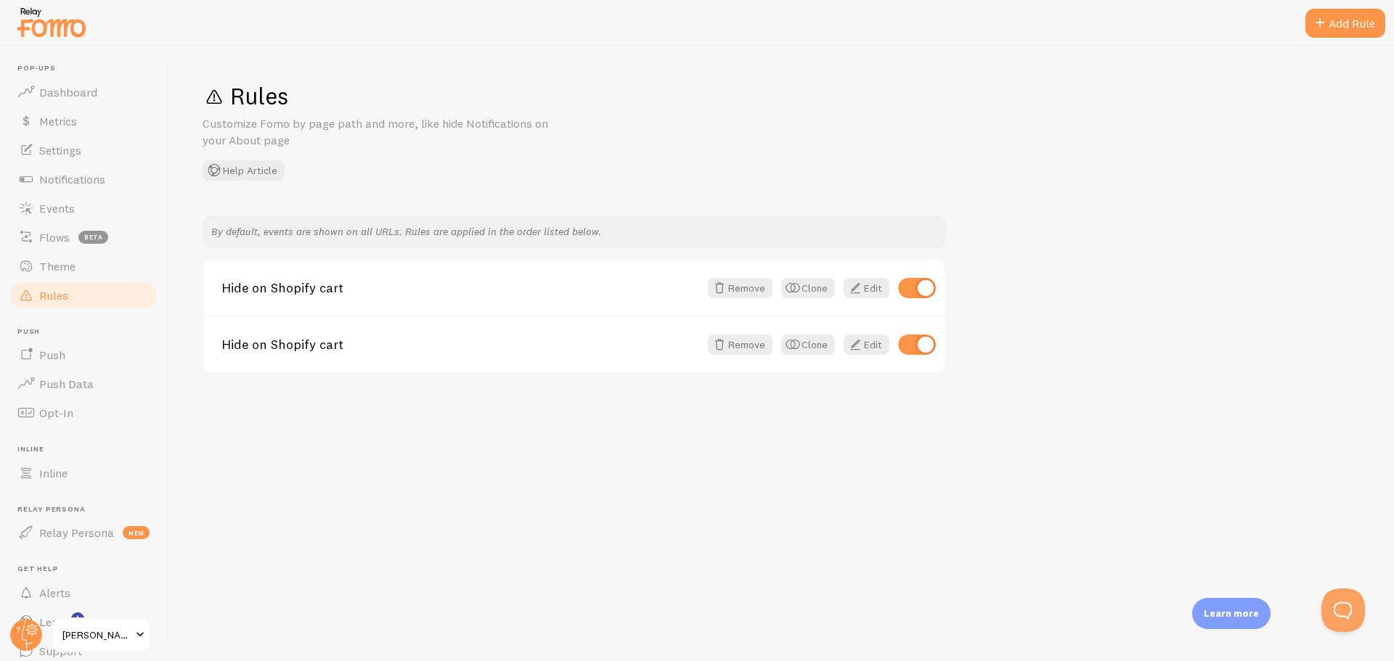
click at [656, 444] on div "Rules Customize Fomo by page path and more, like hide Notifications on your Abo…" at bounding box center [781, 353] width 1226 height 615
click at [83, 98] on span "Dashboard" at bounding box center [68, 92] width 58 height 15
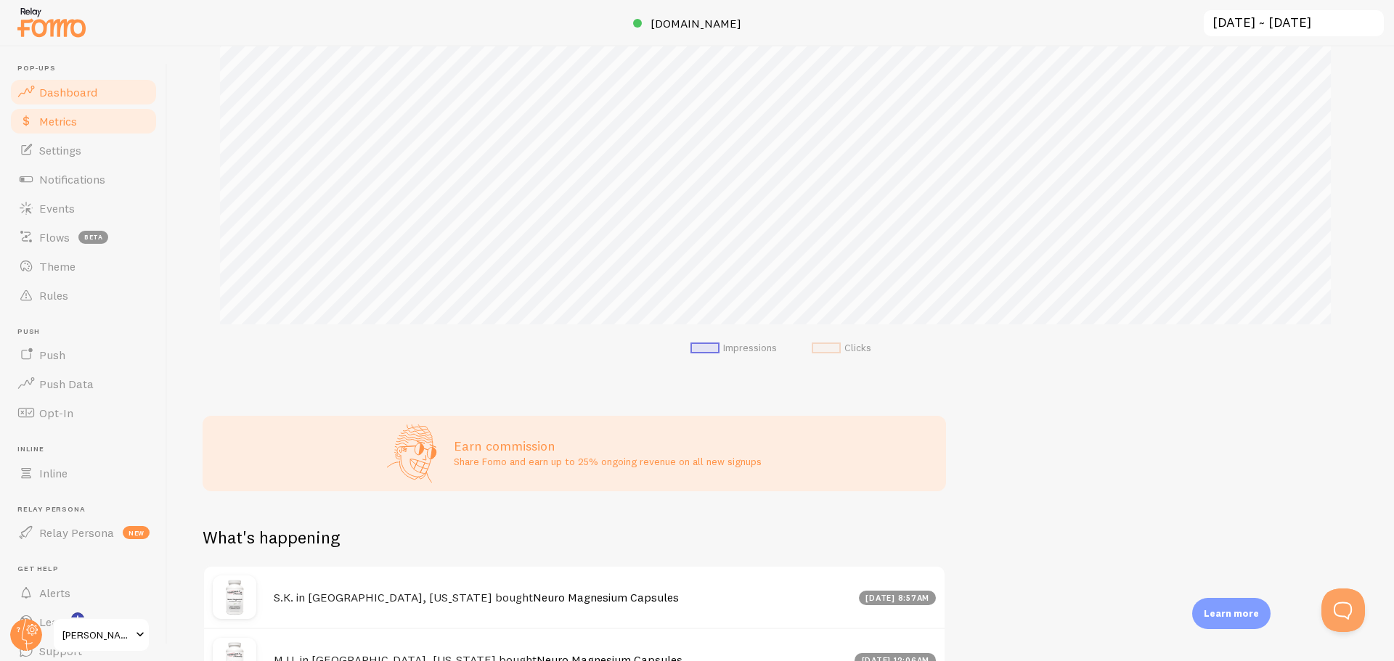
click at [56, 117] on span "Metrics" at bounding box center [58, 121] width 38 height 15
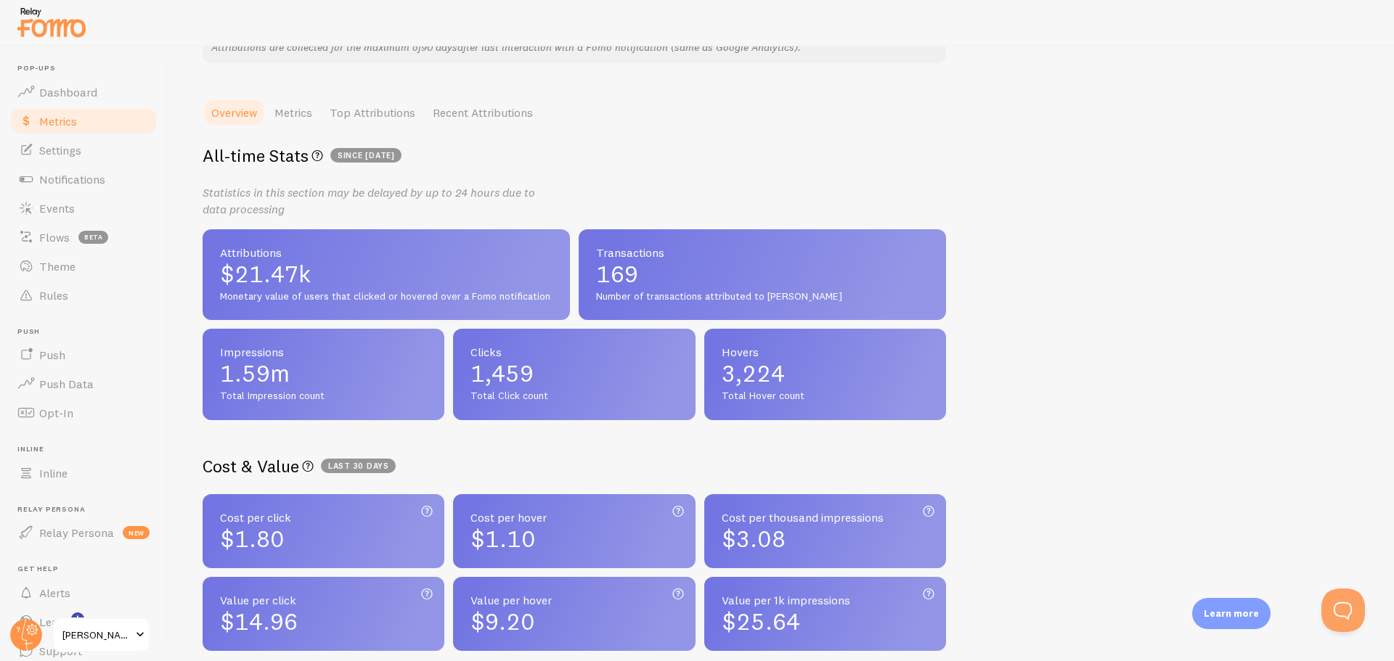
scroll to position [290, 0]
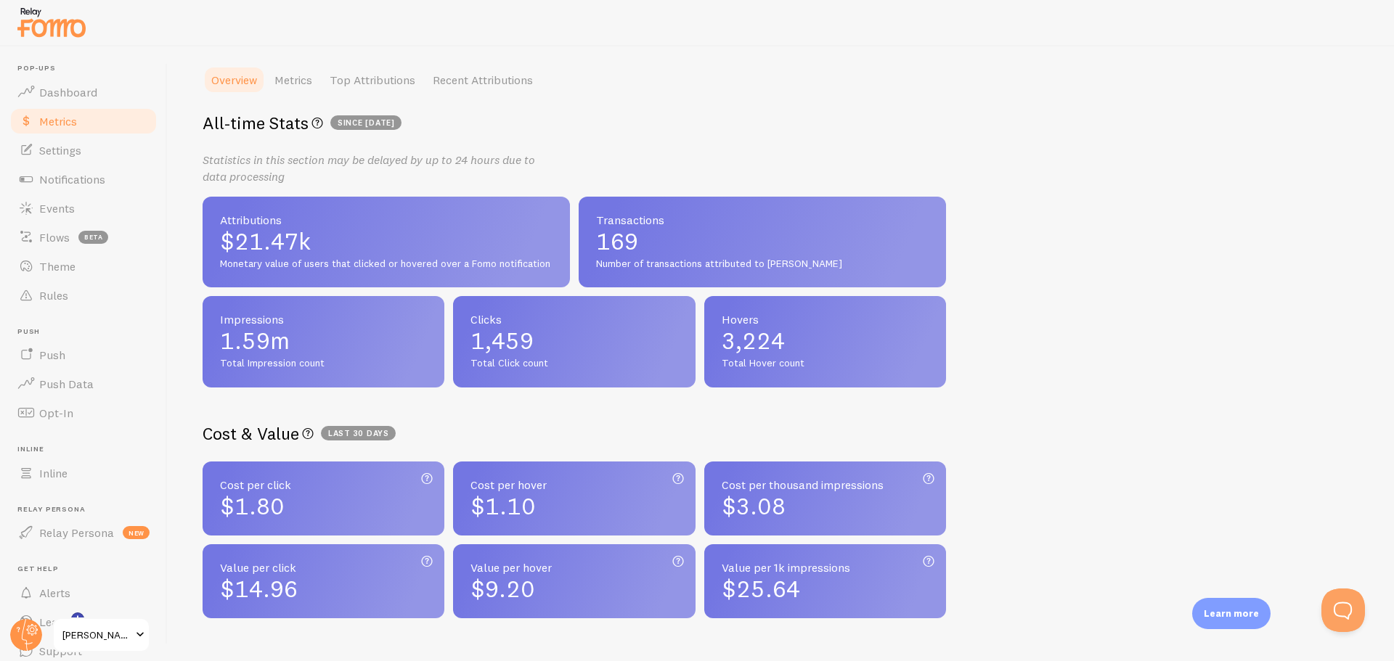
click at [585, 425] on h2 "Cost & Value Digital marketing metrics calculate the ROI of your visitor’s inte…" at bounding box center [575, 434] width 744 height 23
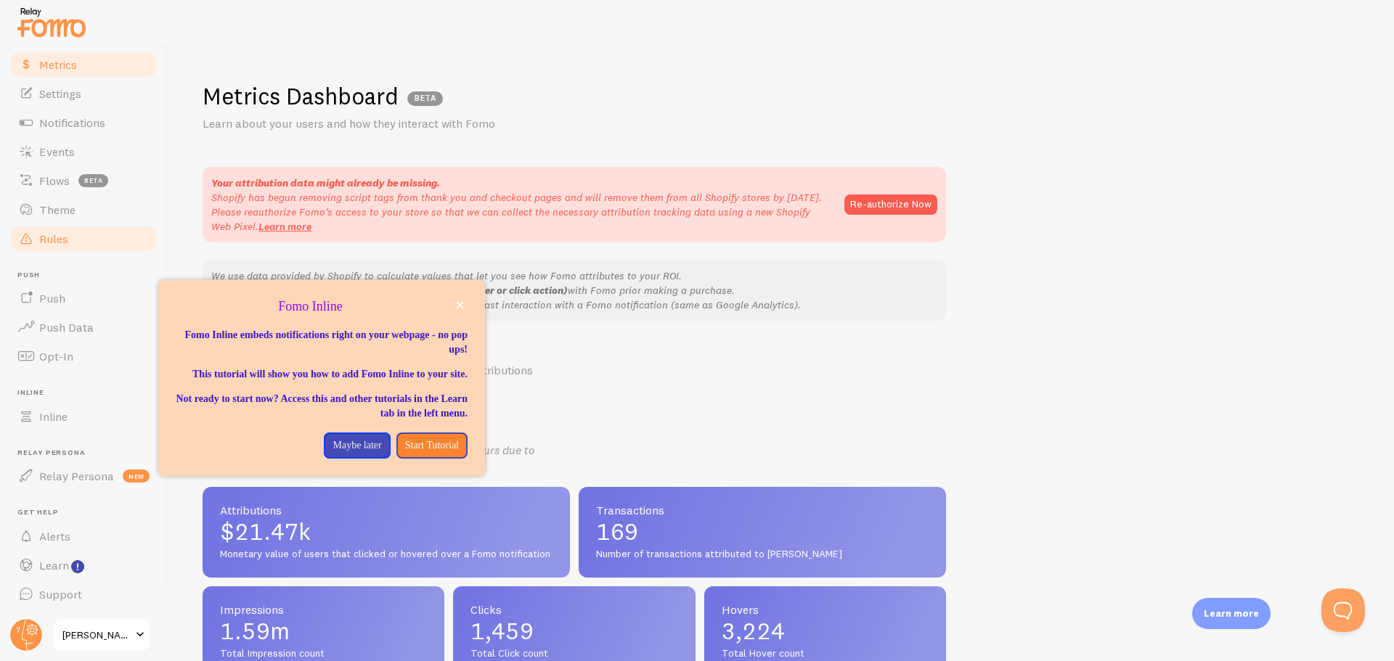
scroll to position [0, 0]
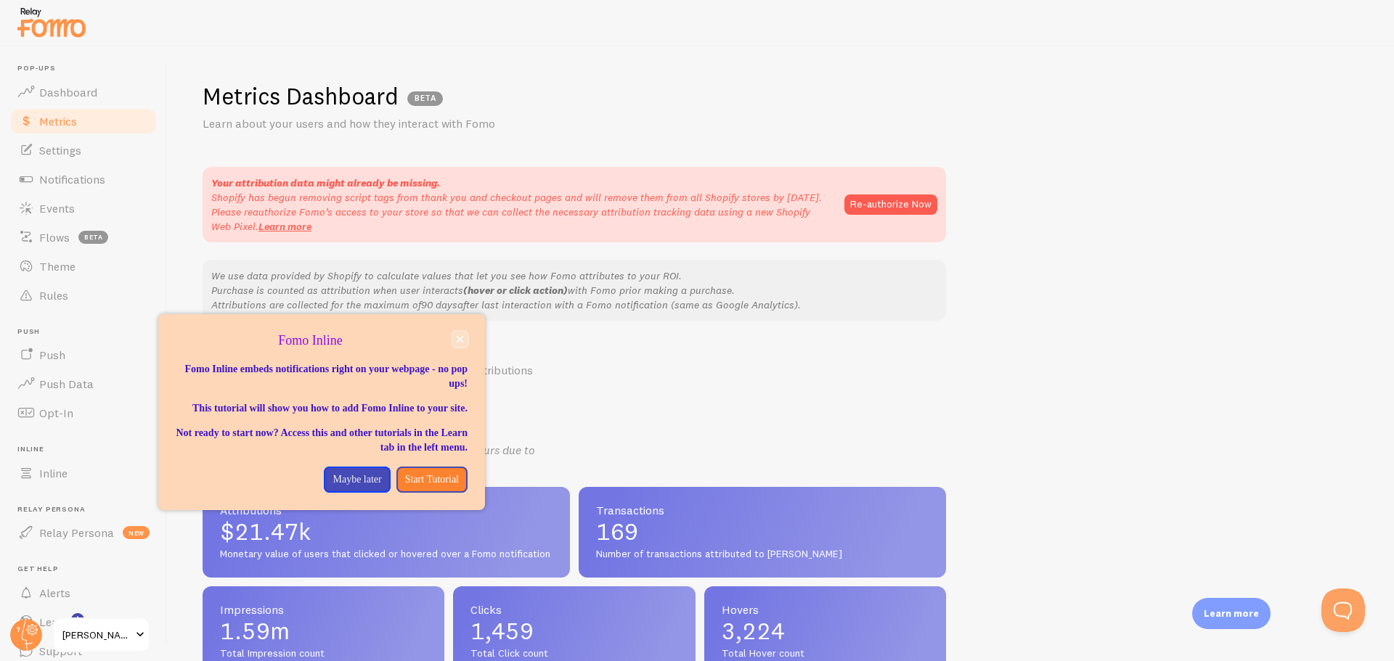
click at [463, 335] on button "close," at bounding box center [459, 339] width 15 height 15
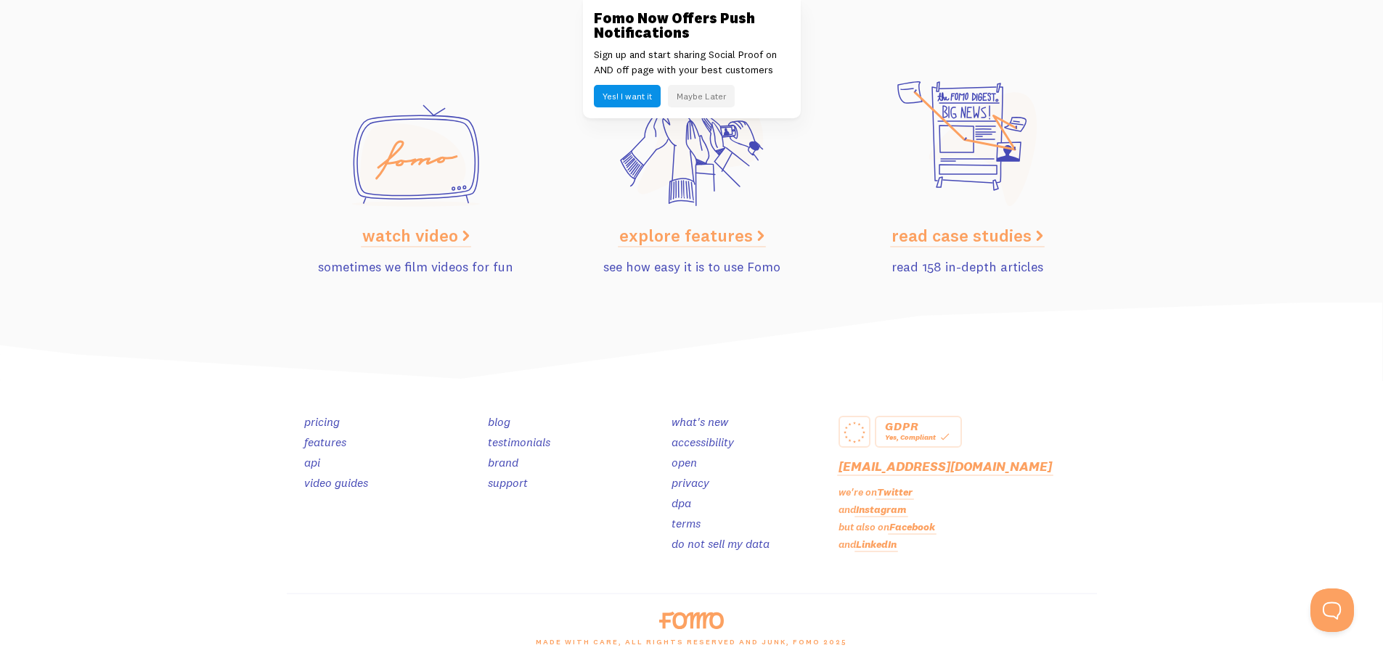
scroll to position [7284, 0]
click at [314, 423] on link "pricing" at bounding box center [322, 419] width 36 height 15
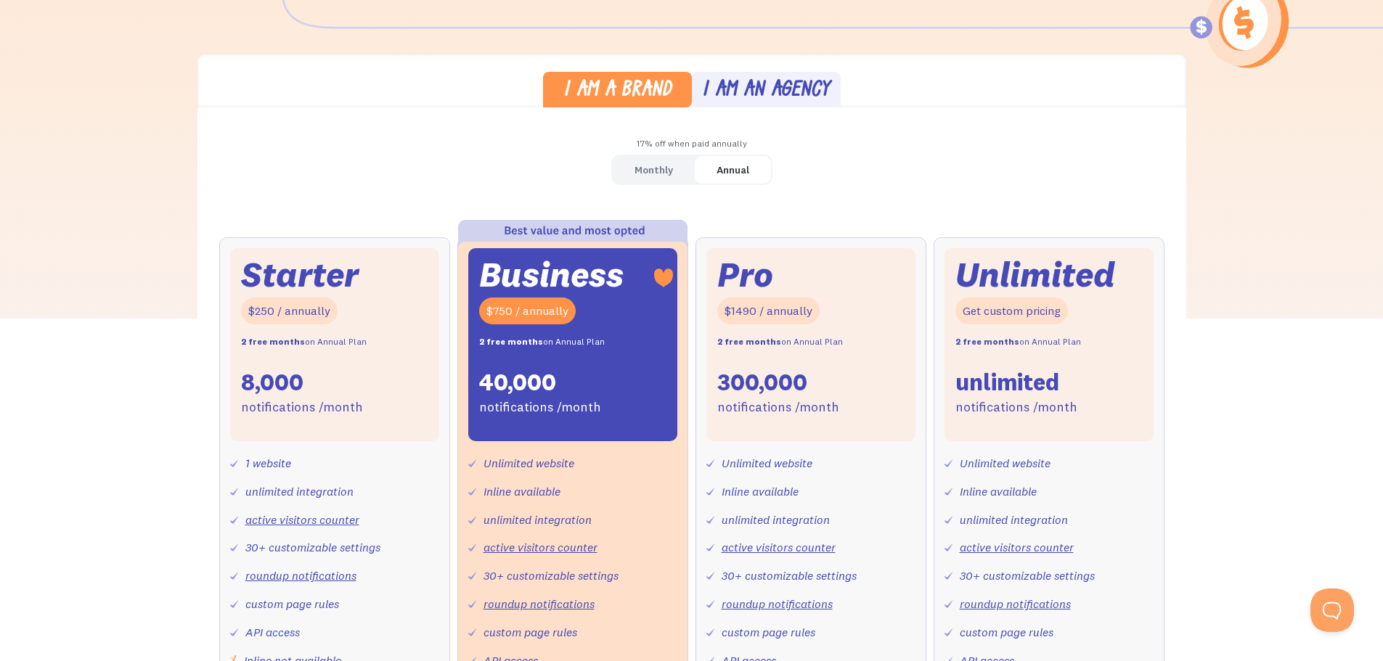
scroll to position [290, 0]
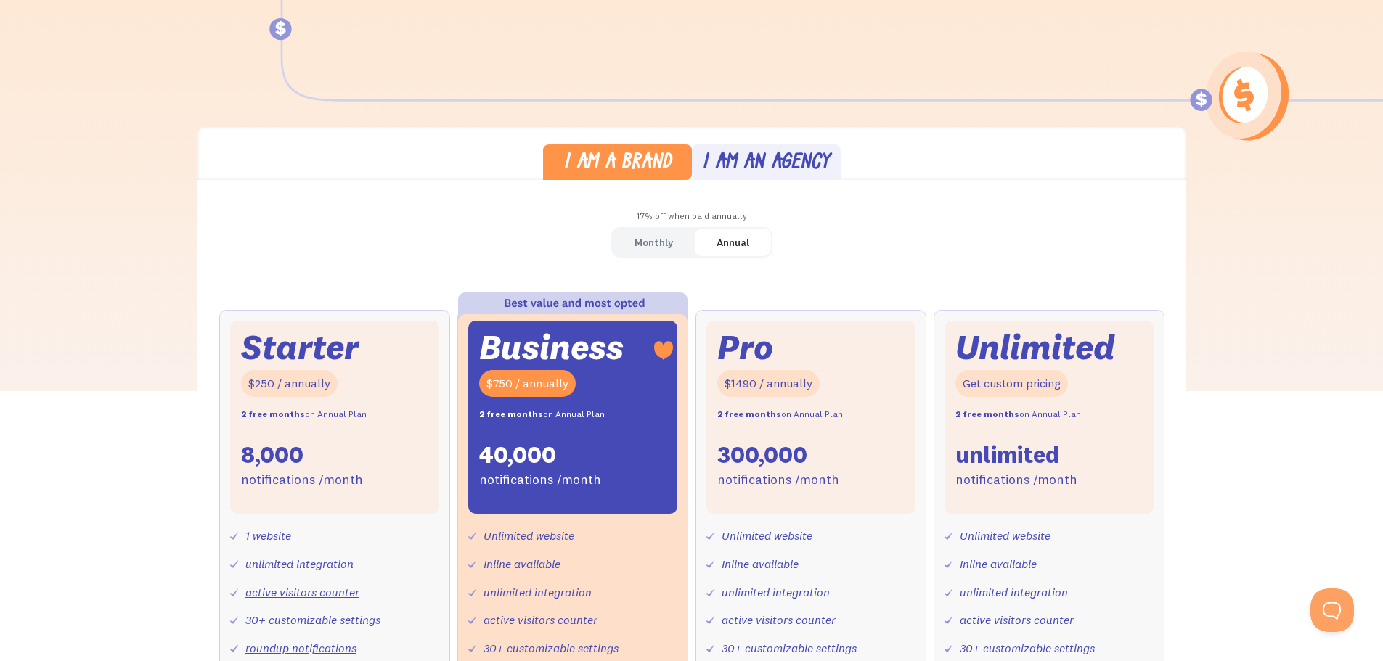
click at [73, 478] on div "I am a brand I am an agency 17% off when paid annually Monthly Annual Starter $…" at bounding box center [691, 510] width 1383 height 767
